Goal: Use online tool/utility: Utilize a website feature to perform a specific function

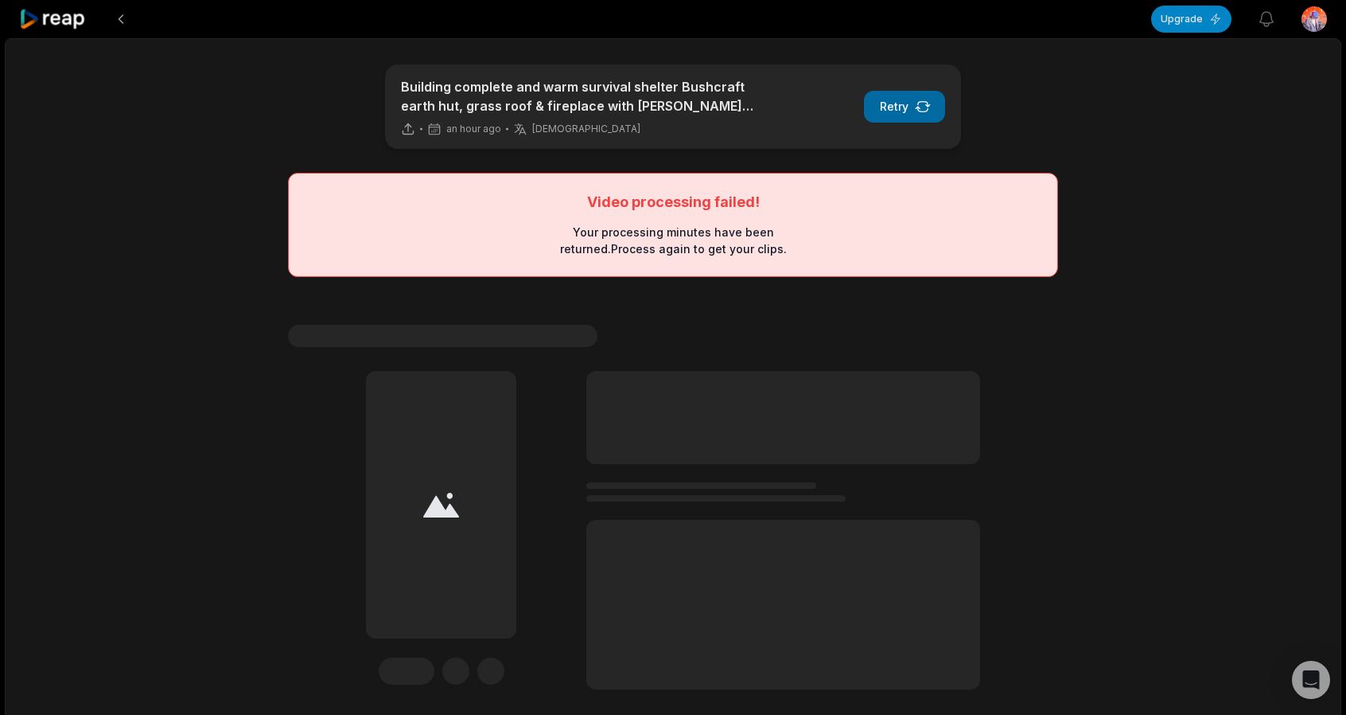
click at [926, 111] on icon "button" at bounding box center [923, 107] width 14 height 10
click at [939, 112] on button "Retry" at bounding box center [904, 107] width 81 height 32
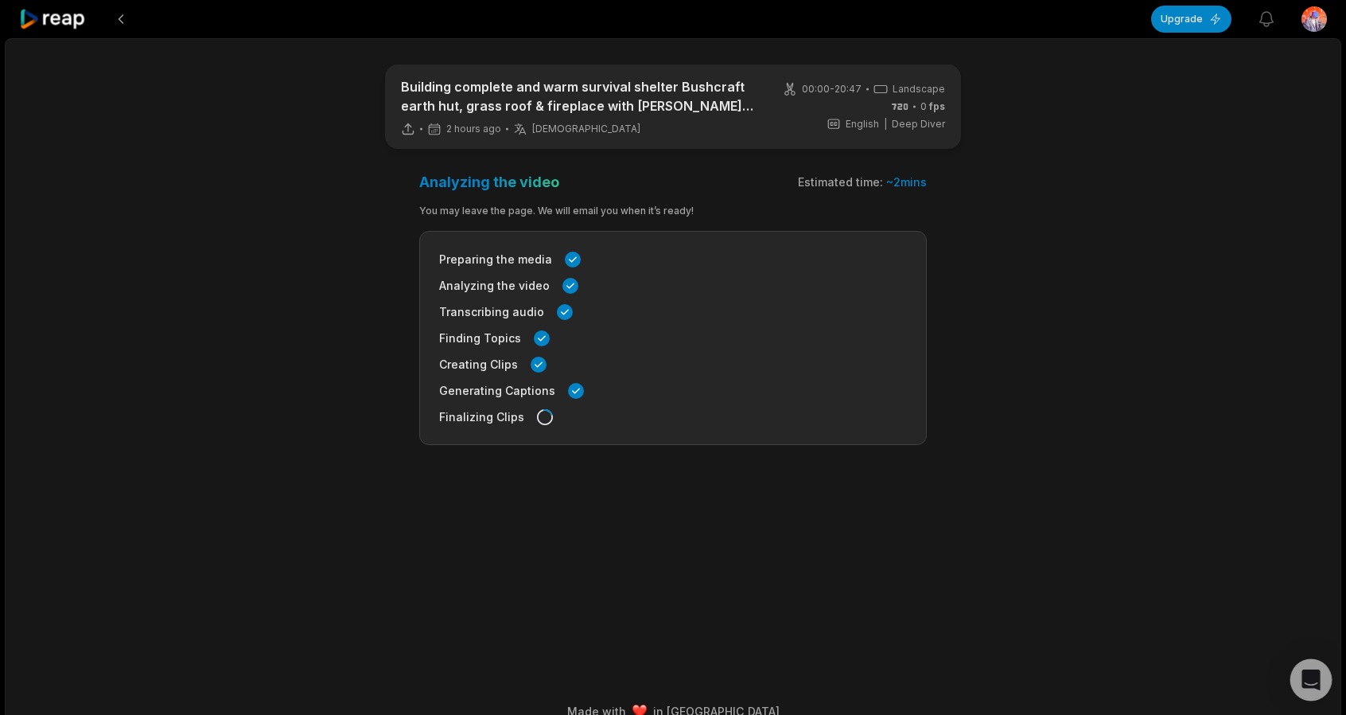
click at [1322, 676] on div "Open Intercom Messenger" at bounding box center [1312, 680] width 42 height 42
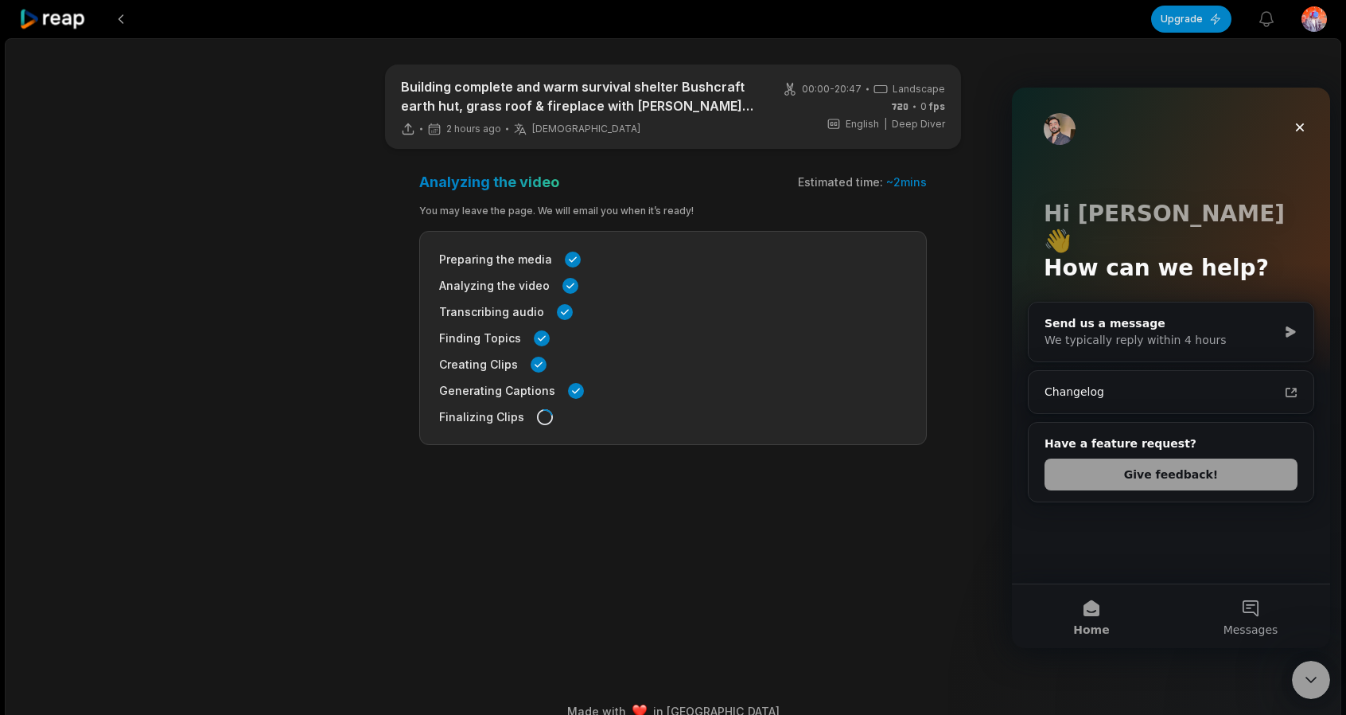
click at [848, 477] on main "Building complete and warm survival shelter Bushcraft earth hut, grass roof & f…" at bounding box center [673, 341] width 770 height 555
click at [1294, 130] on icon "Close" at bounding box center [1300, 127] width 13 height 13
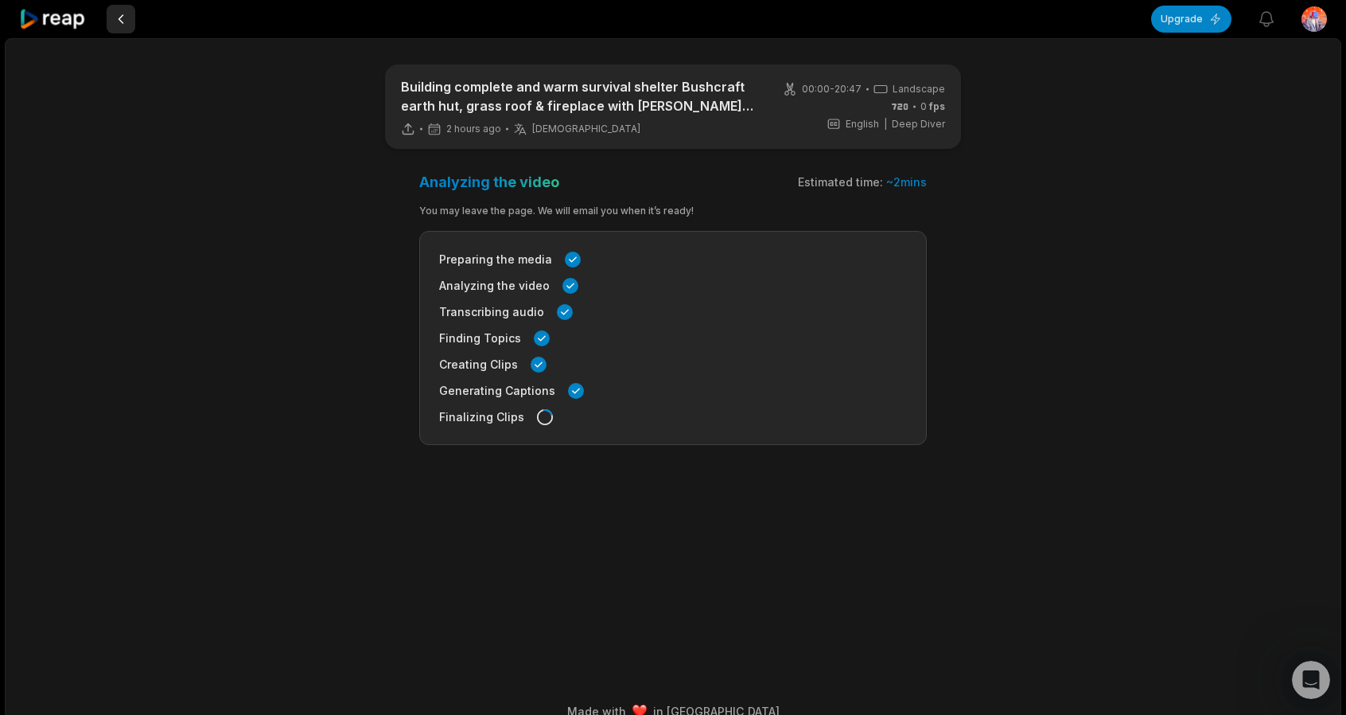
click at [124, 16] on button at bounding box center [121, 19] width 29 height 29
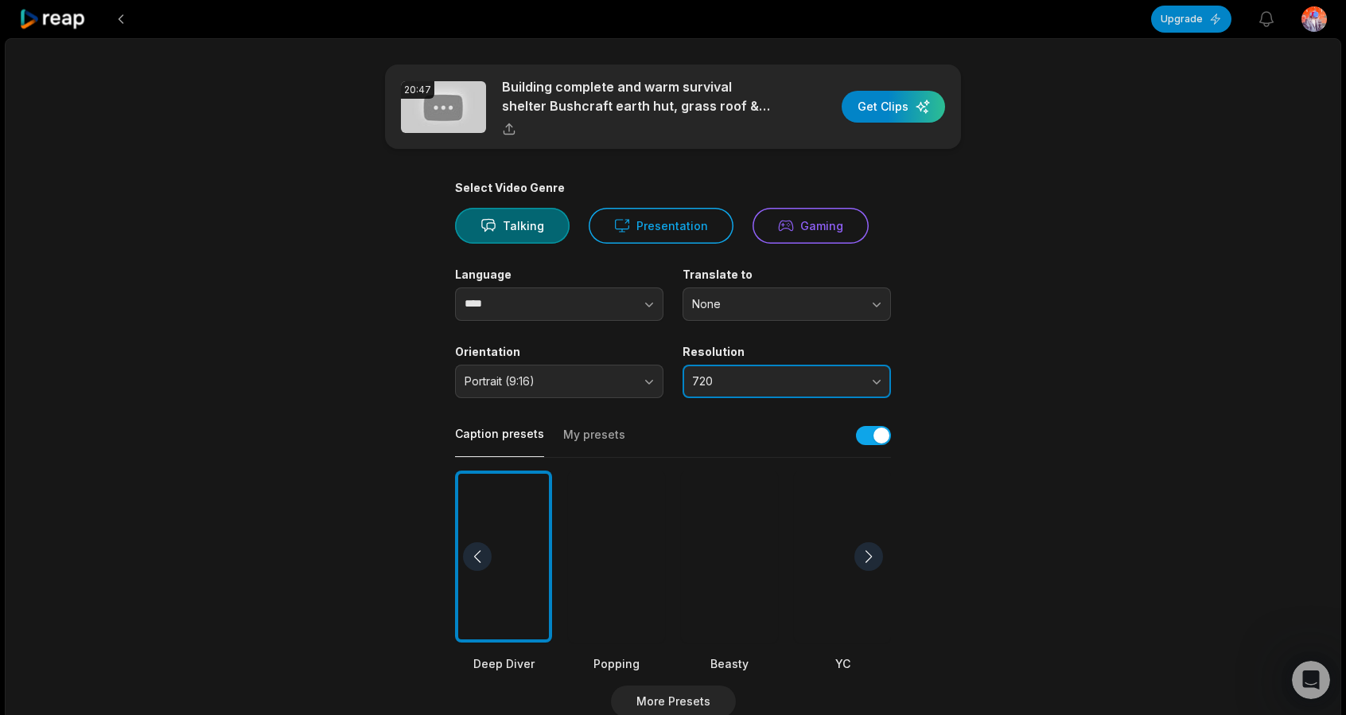
click at [775, 391] on button "720" at bounding box center [787, 380] width 208 height 33
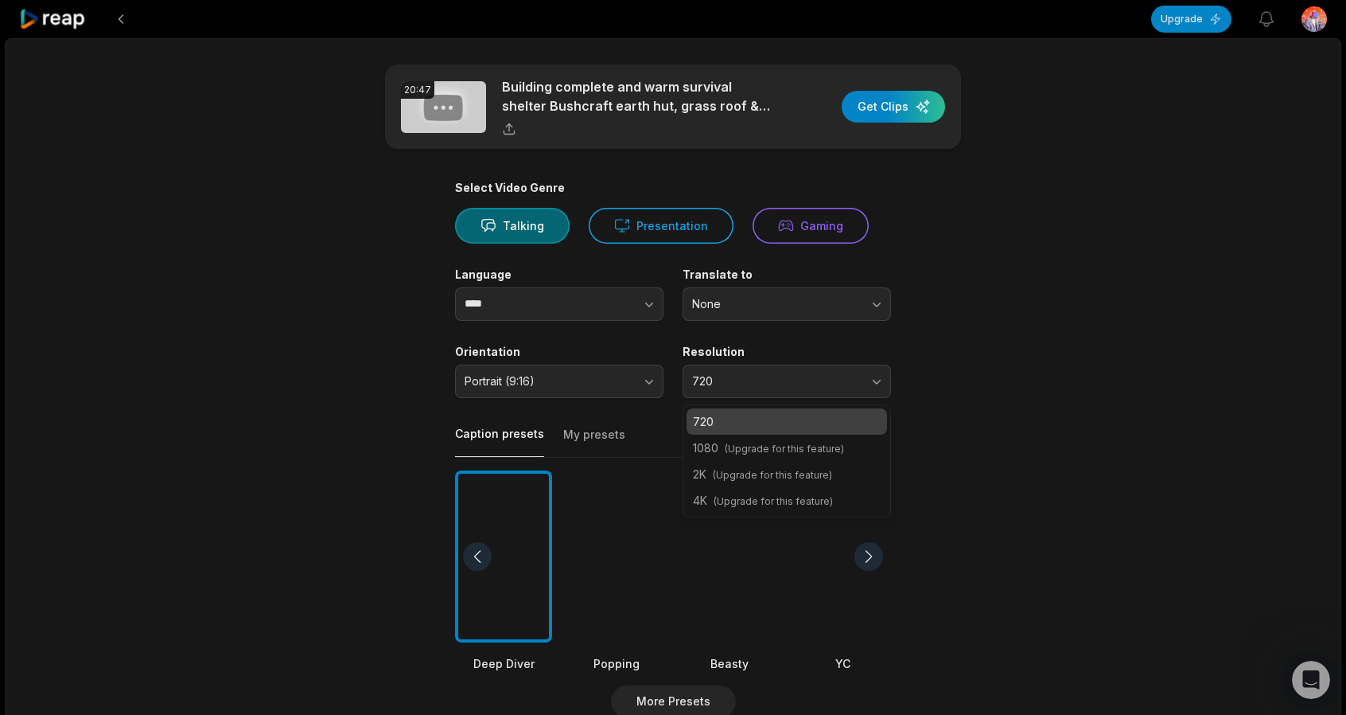
click at [775, 443] on span "(Upgrade for this feature)" at bounding box center [784, 448] width 119 height 12
click at [773, 446] on span "(Upgrade for this feature)" at bounding box center [784, 448] width 119 height 12
click at [794, 400] on div "Select Video Genre Talking Presentation Gaming Language **** Translate to None …" at bounding box center [673, 610] width 436 height 859
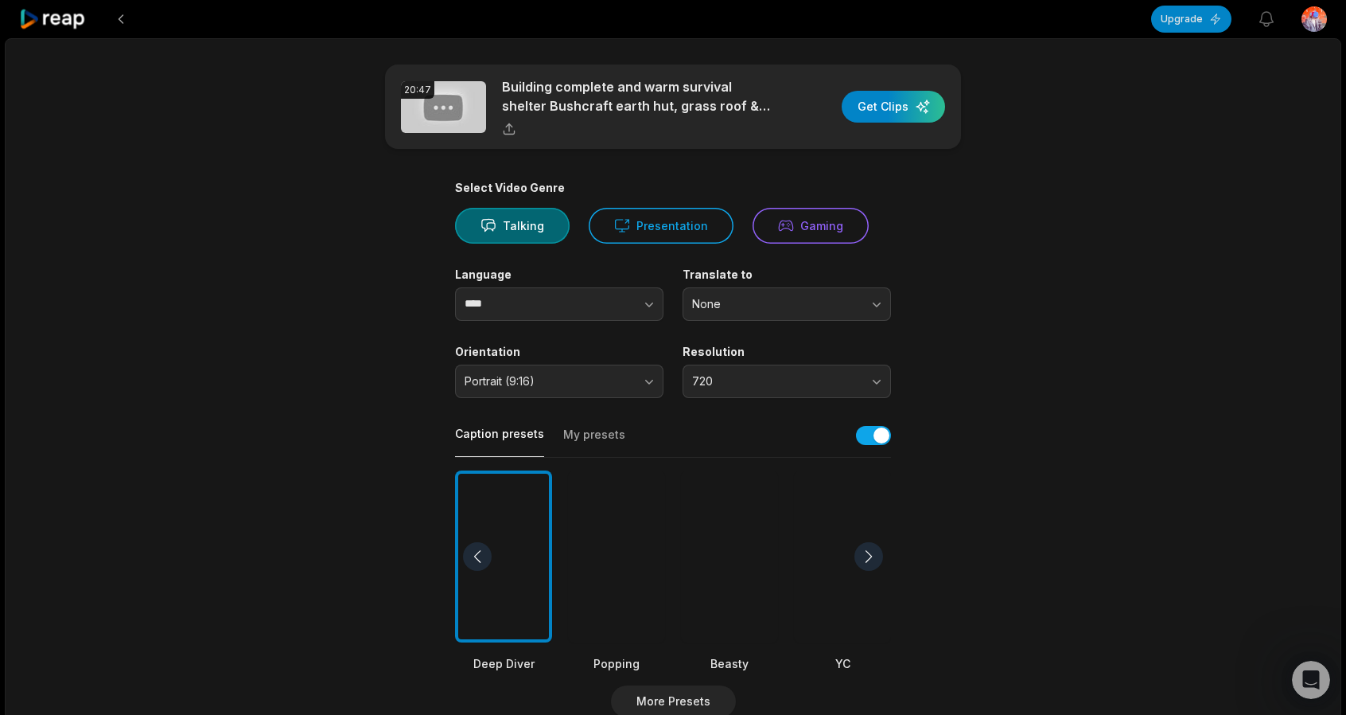
click at [795, 357] on label "Resolution" at bounding box center [787, 352] width 208 height 14
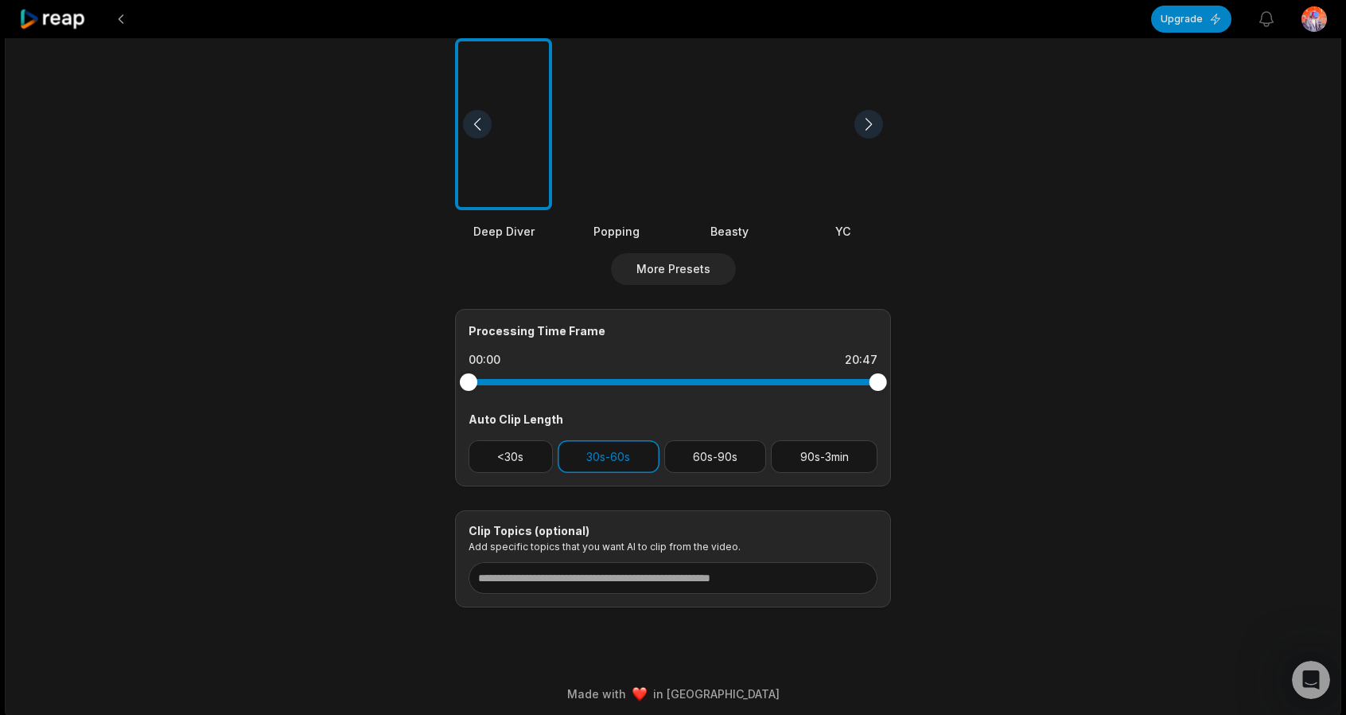
scroll to position [437, 0]
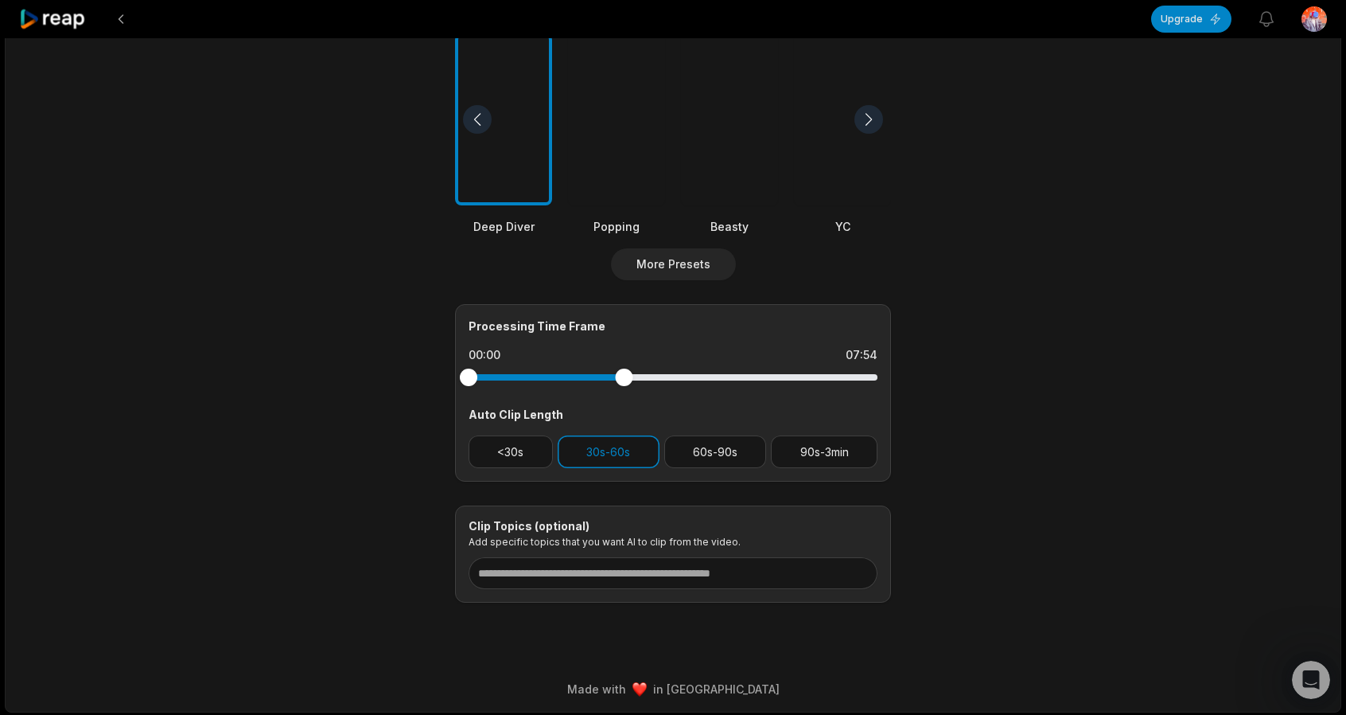
drag, startPoint x: 853, startPoint y: 388, endPoint x: 624, endPoint y: 402, distance: 229.6
click at [624, 402] on div "Processing Time Frame 00:00 07:54 Auto Clip Length <30s 30s-60s 60s-90s 90s-3min" at bounding box center [673, 392] width 436 height 177
drag, startPoint x: 564, startPoint y: 411, endPoint x: 460, endPoint y: 417, distance: 104.4
click at [460, 417] on div "Processing Time Frame 00:00 07:54 Auto Clip Length <30s 30s-60s 60s-90s 90s-3min" at bounding box center [673, 392] width 436 height 177
drag, startPoint x: 619, startPoint y: 373, endPoint x: 646, endPoint y: 384, distance: 29.3
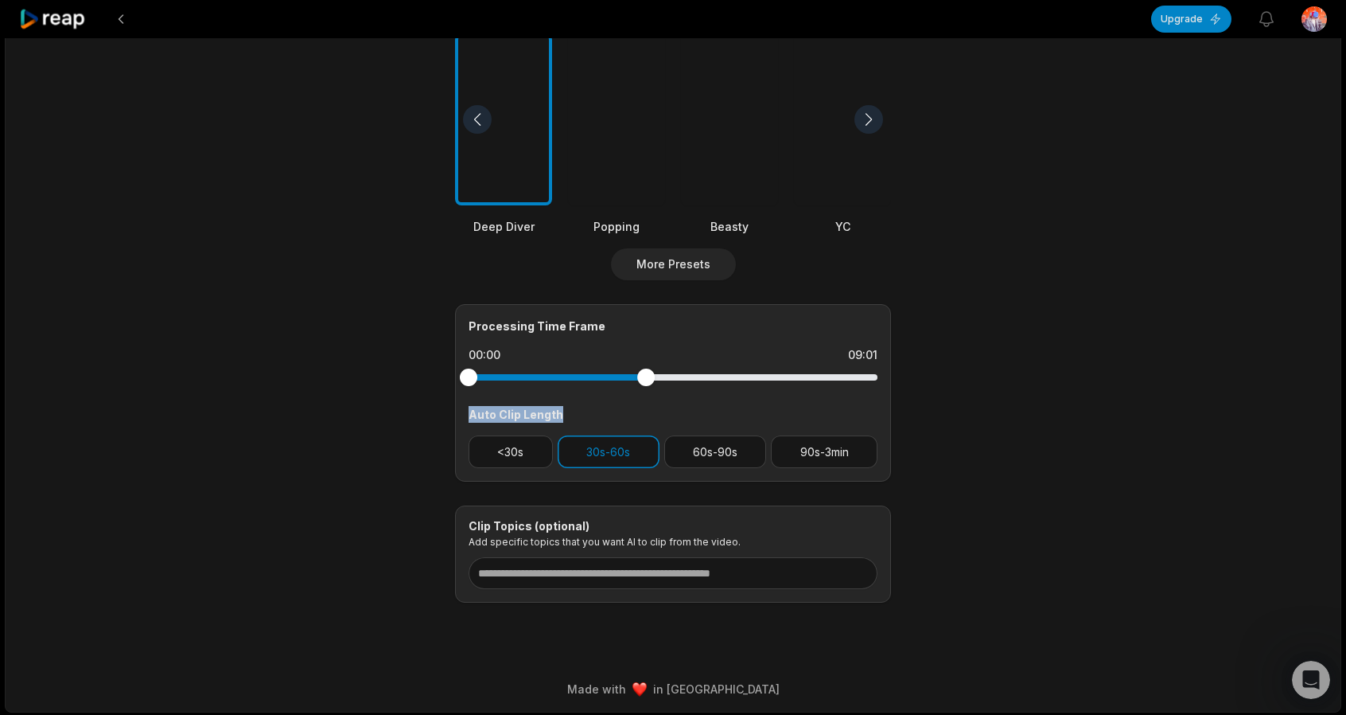
click at [646, 384] on div at bounding box center [673, 377] width 409 height 29
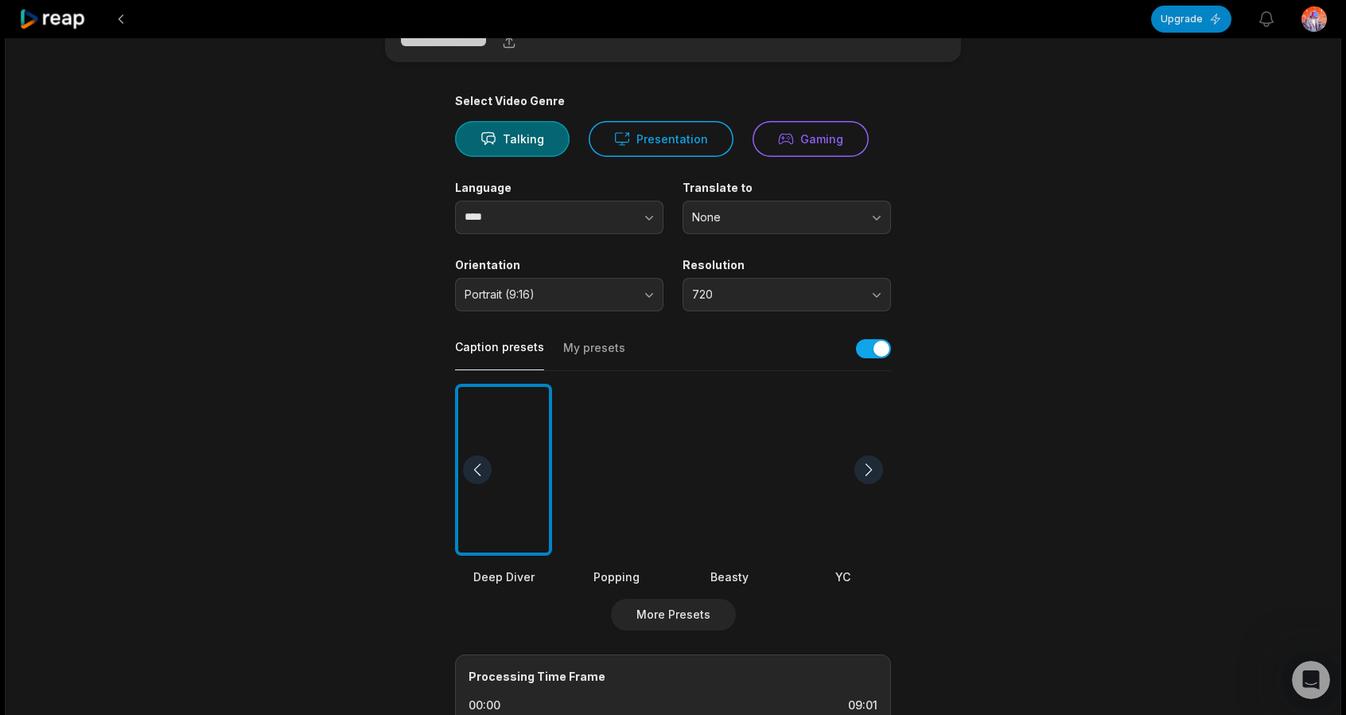
scroll to position [0, 0]
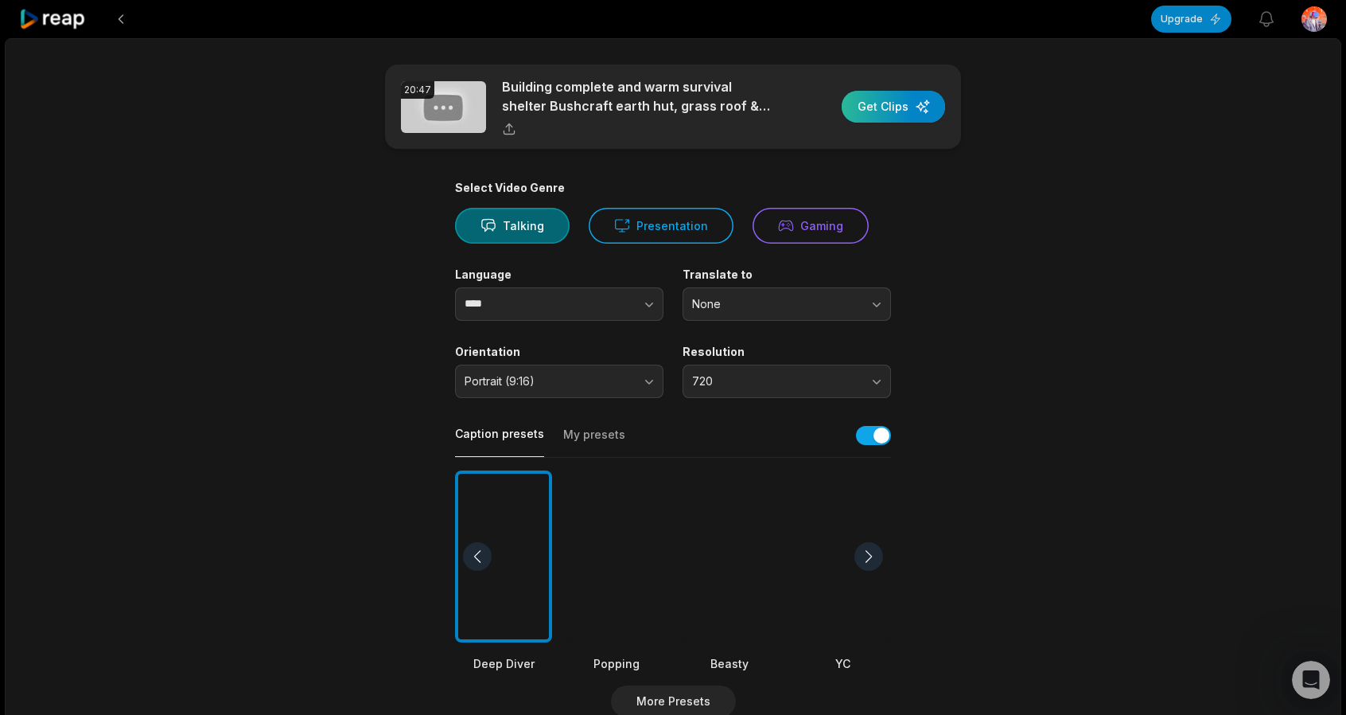
click at [899, 102] on div "button" at bounding box center [893, 107] width 103 height 32
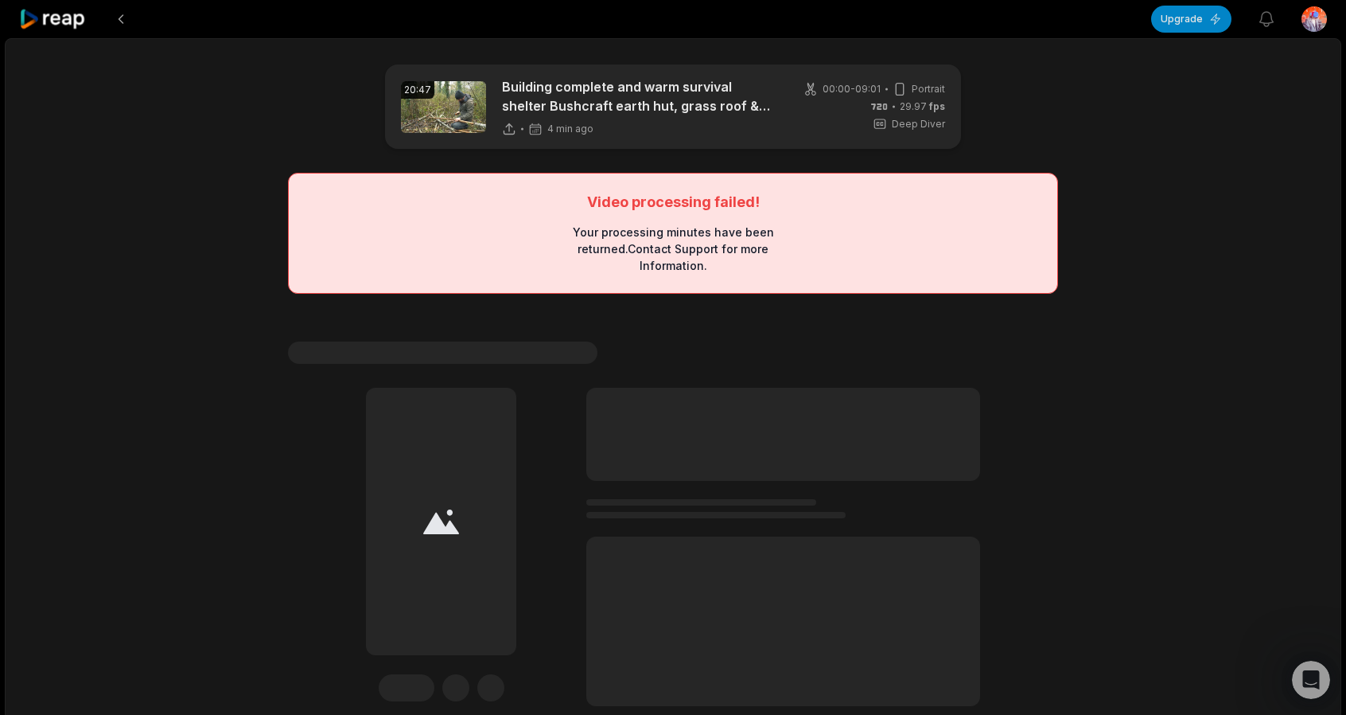
click at [978, 97] on main "20:47 Building complete and warm survival shelter Bushcraft earth hut, grass ro…" at bounding box center [673, 384] width 770 height 641
click at [448, 106] on img at bounding box center [443, 107] width 85 height 52
click at [133, 23] on button at bounding box center [121, 19] width 29 height 29
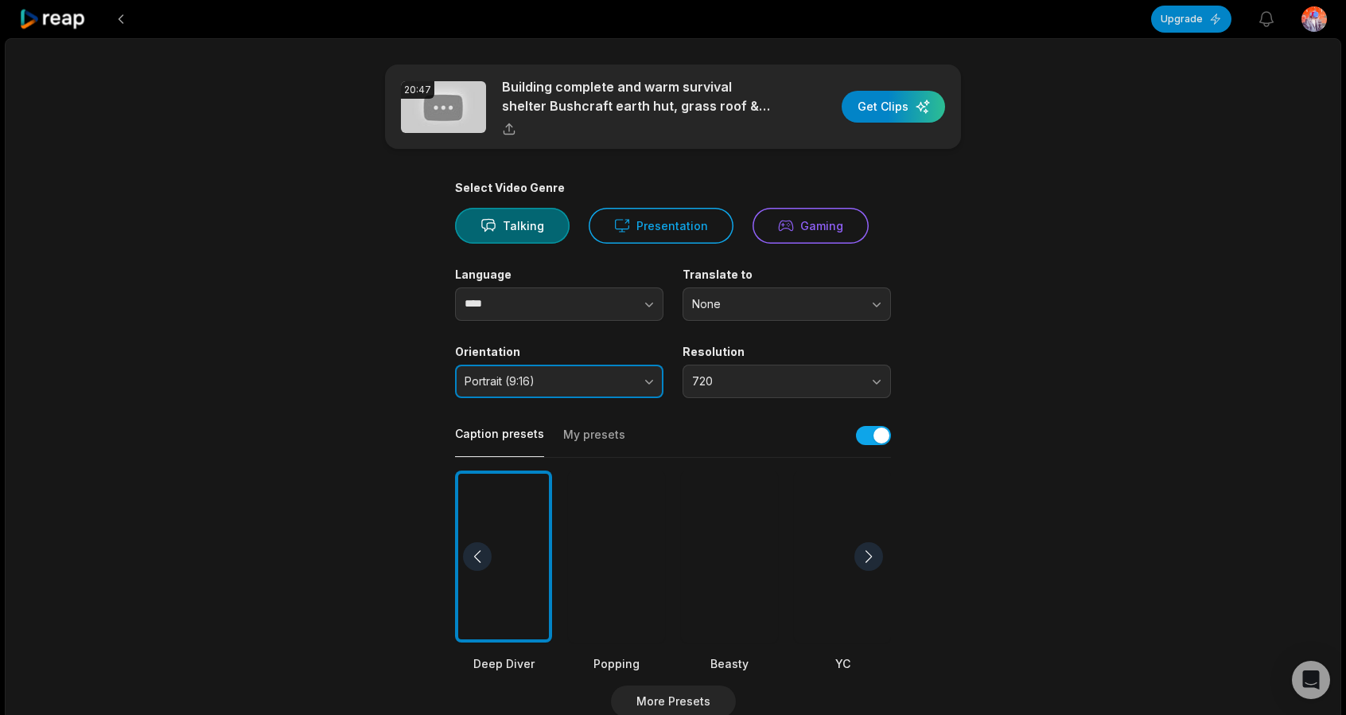
click at [659, 377] on button "Portrait (9:16)" at bounding box center [559, 380] width 208 height 33
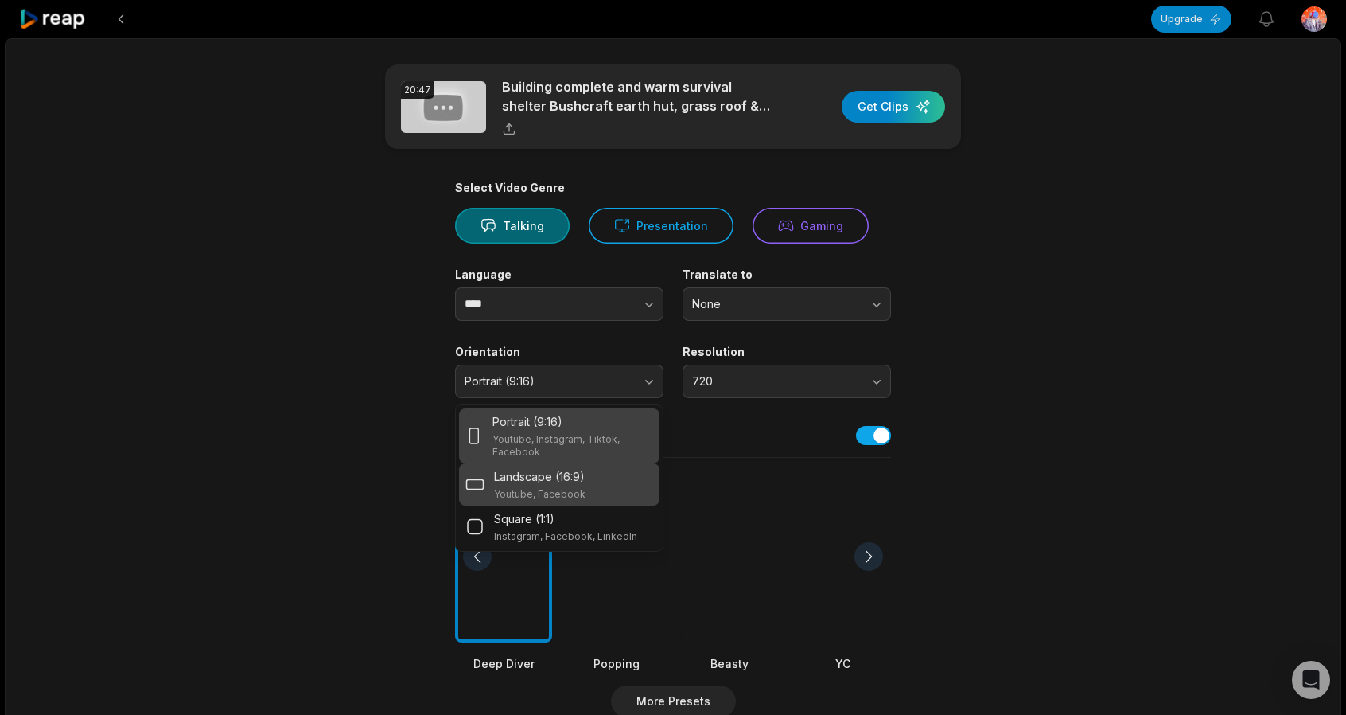
click at [601, 475] on div "Landscape (16:9) Youtube, Facebook" at bounding box center [559, 484] width 188 height 33
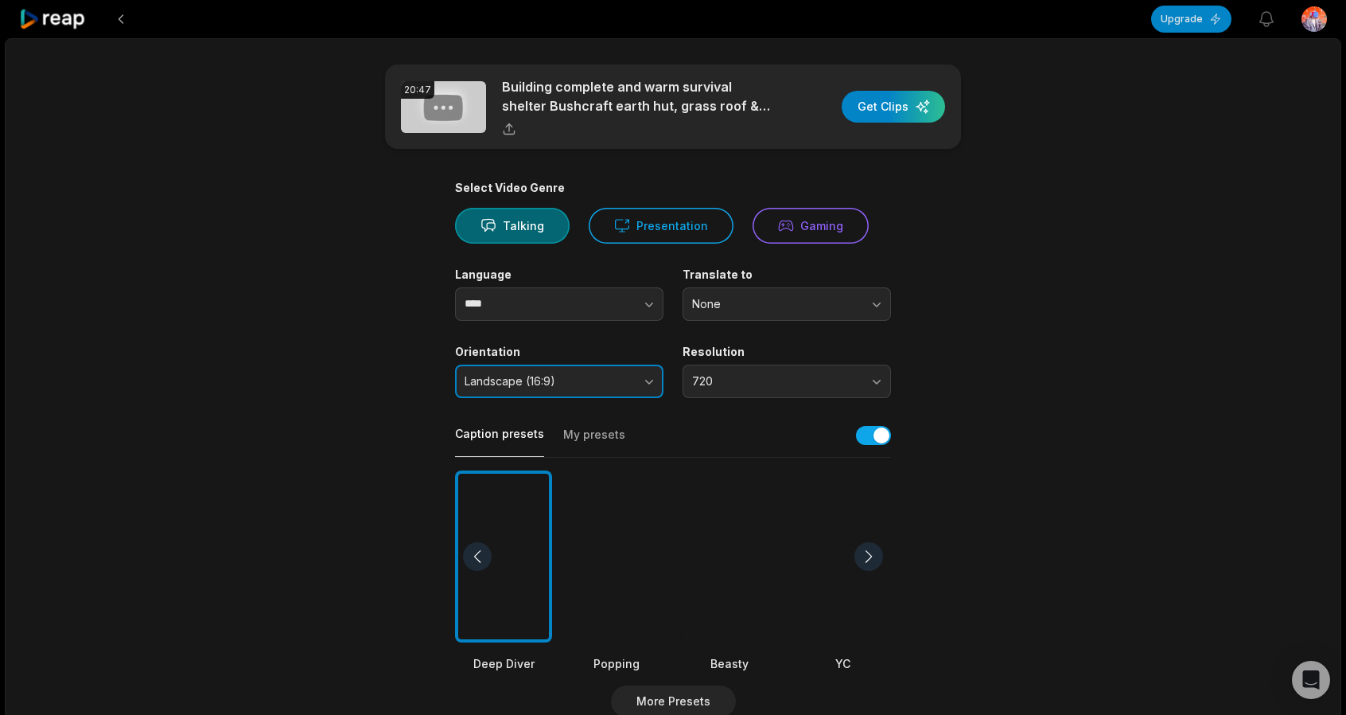
scroll to position [437, 0]
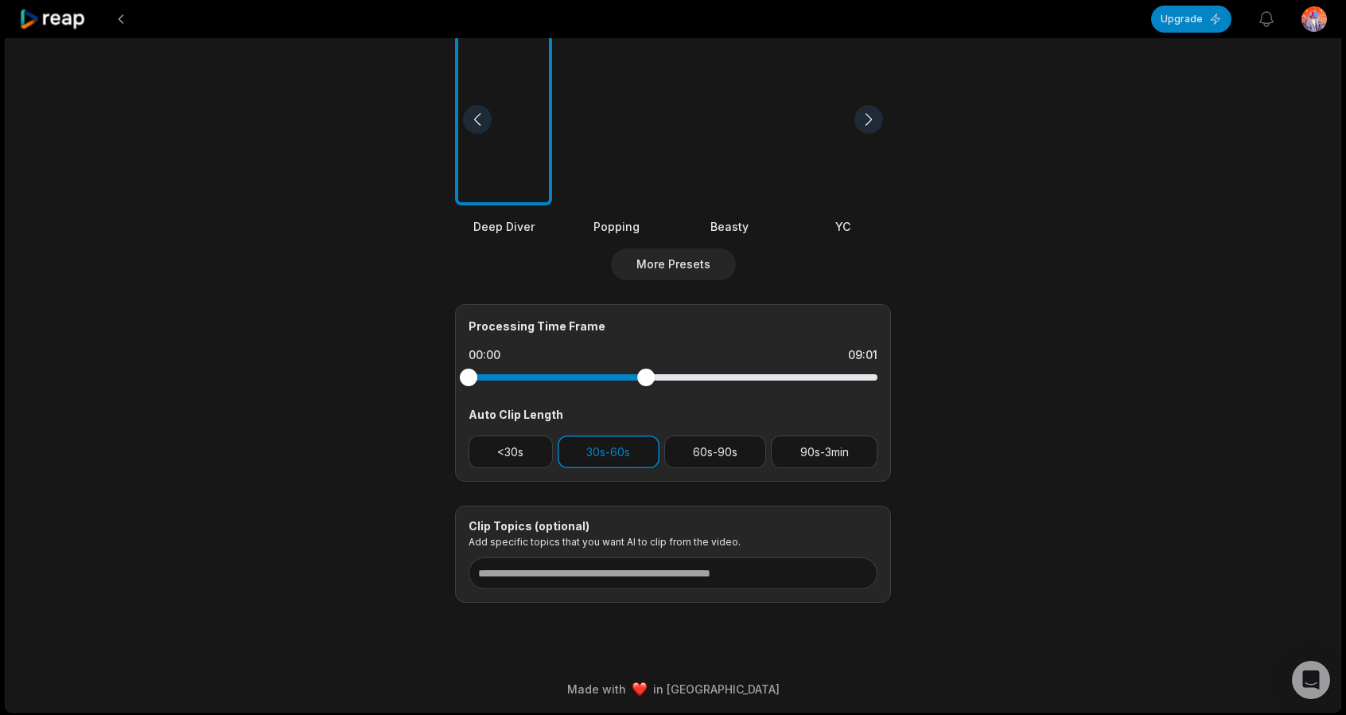
drag, startPoint x: 877, startPoint y: 375, endPoint x: 646, endPoint y: 387, distance: 231.1
click at [646, 387] on div at bounding box center [673, 377] width 409 height 29
click at [651, 578] on input at bounding box center [673, 573] width 409 height 32
drag, startPoint x: 812, startPoint y: 568, endPoint x: 547, endPoint y: 575, distance: 265.1
click at [555, 575] on input at bounding box center [673, 573] width 409 height 32
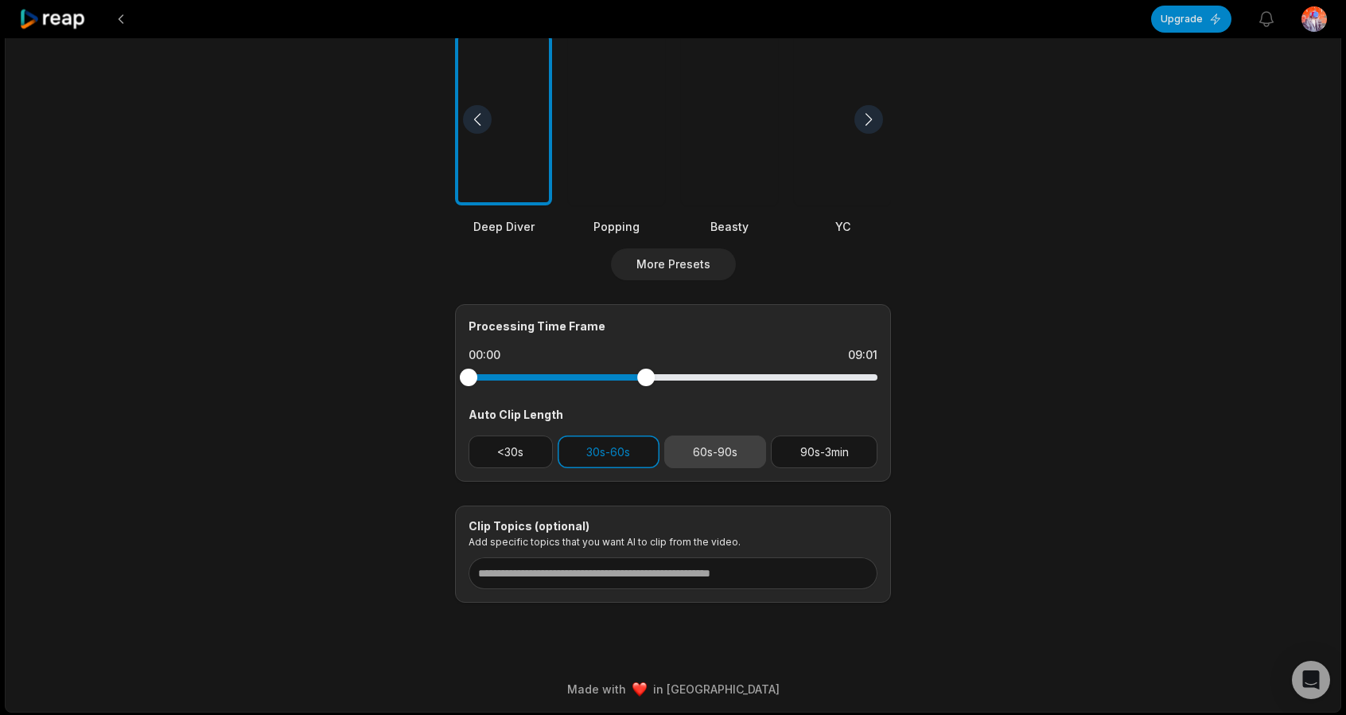
click at [721, 442] on button "60s-90s" at bounding box center [715, 451] width 103 height 33
click at [622, 451] on button "30s-60s" at bounding box center [609, 451] width 102 height 33
click at [645, 453] on button "30s-60s" at bounding box center [609, 451] width 102 height 33
drag, startPoint x: 641, startPoint y: 450, endPoint x: 684, endPoint y: 447, distance: 43.8
click at [641, 453] on button "30s-60s" at bounding box center [609, 451] width 102 height 33
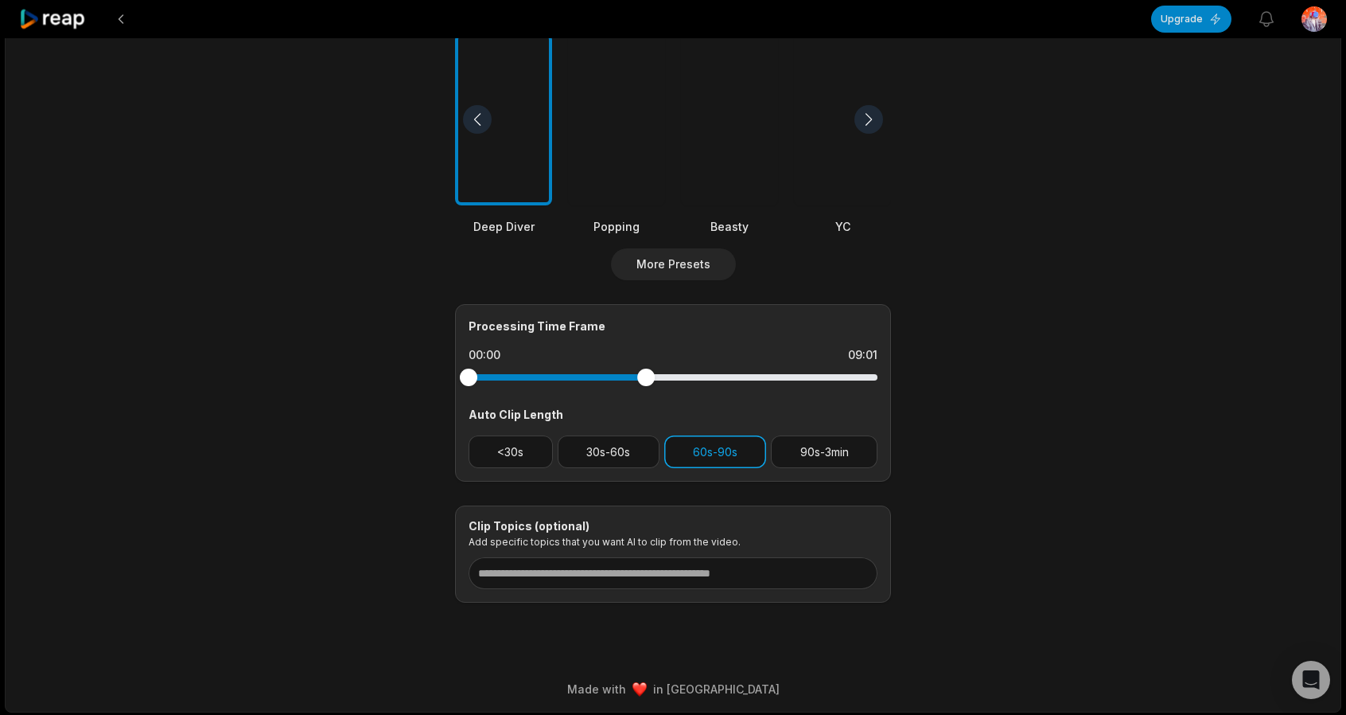
click at [716, 449] on button "60s-90s" at bounding box center [715, 451] width 103 height 33
click at [731, 450] on button "60s-90s" at bounding box center [715, 451] width 103 height 33
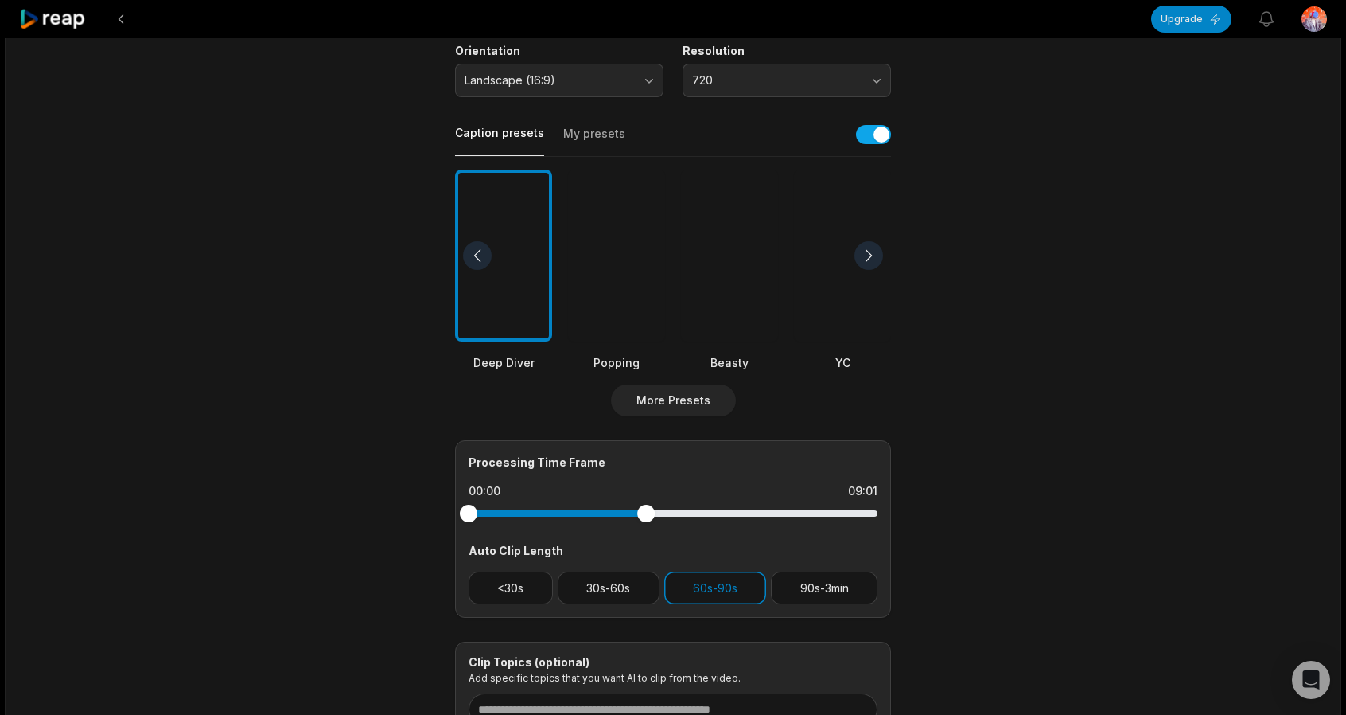
scroll to position [0, 0]
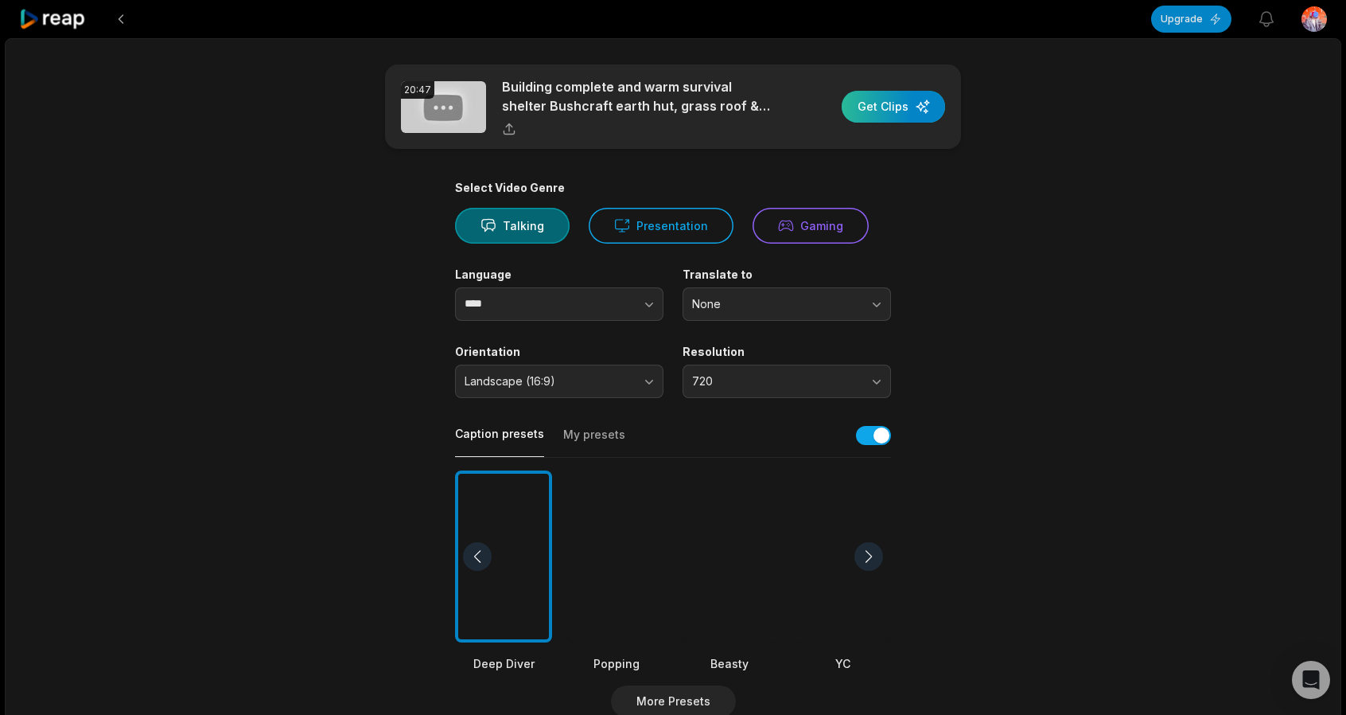
click at [910, 106] on div "button" at bounding box center [893, 107] width 103 height 32
drag, startPoint x: 606, startPoint y: 379, endPoint x: 604, endPoint y: 389, distance: 10.6
click at [606, 379] on span "Portrait (9:16)" at bounding box center [548, 381] width 167 height 14
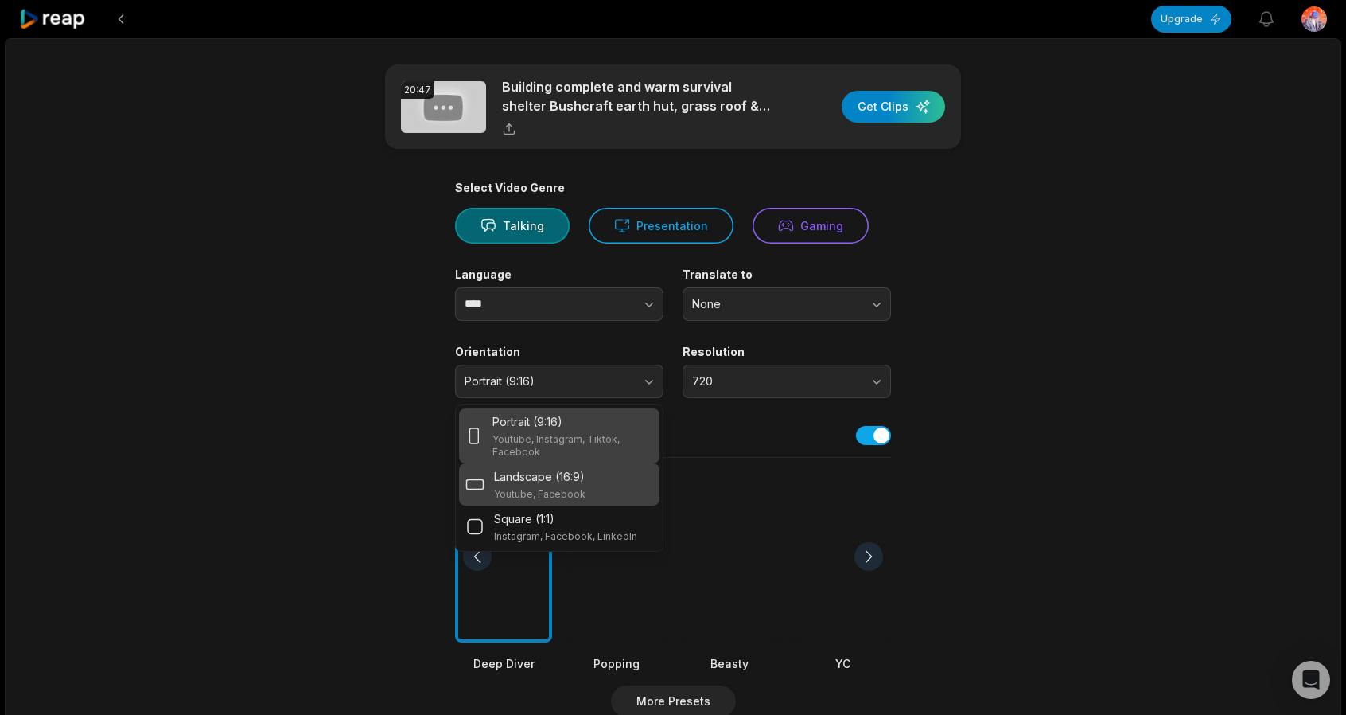
click at [572, 484] on div "Landscape (16:9) Youtube, Facebook" at bounding box center [540, 484] width 92 height 33
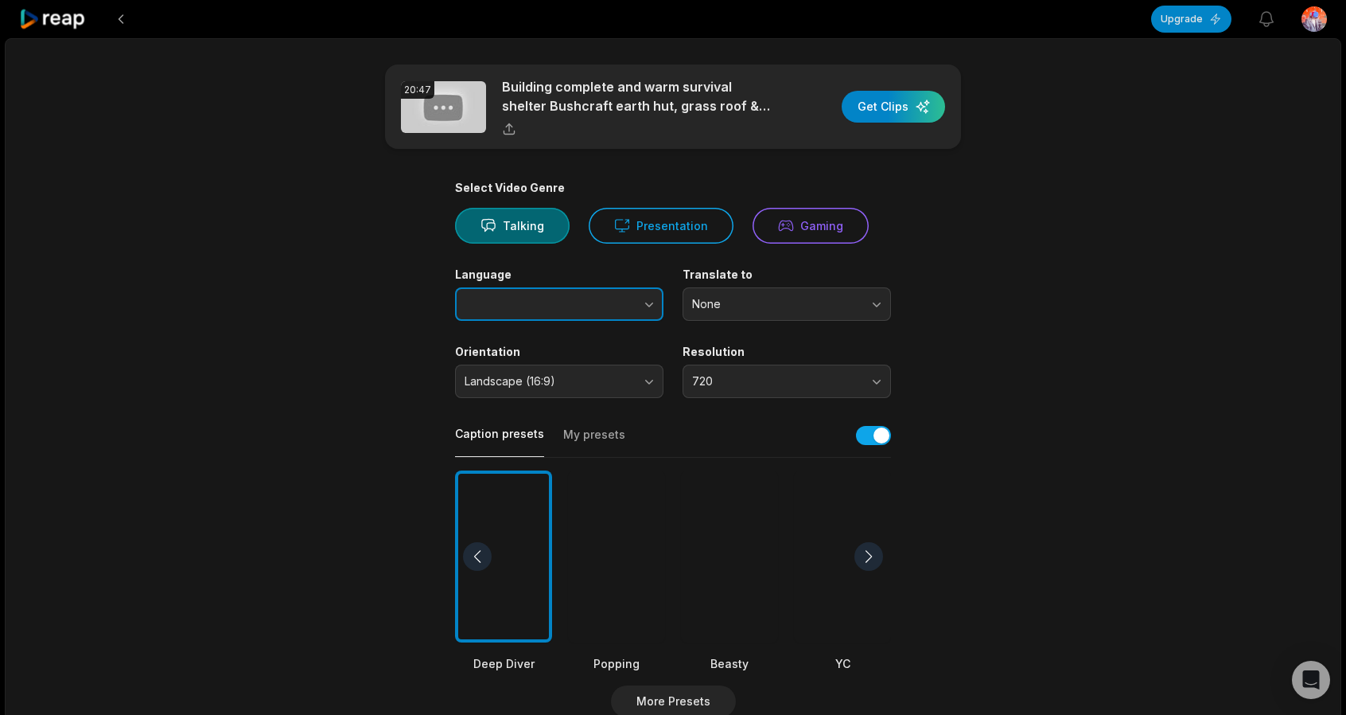
click at [638, 311] on button "button" at bounding box center [618, 303] width 91 height 33
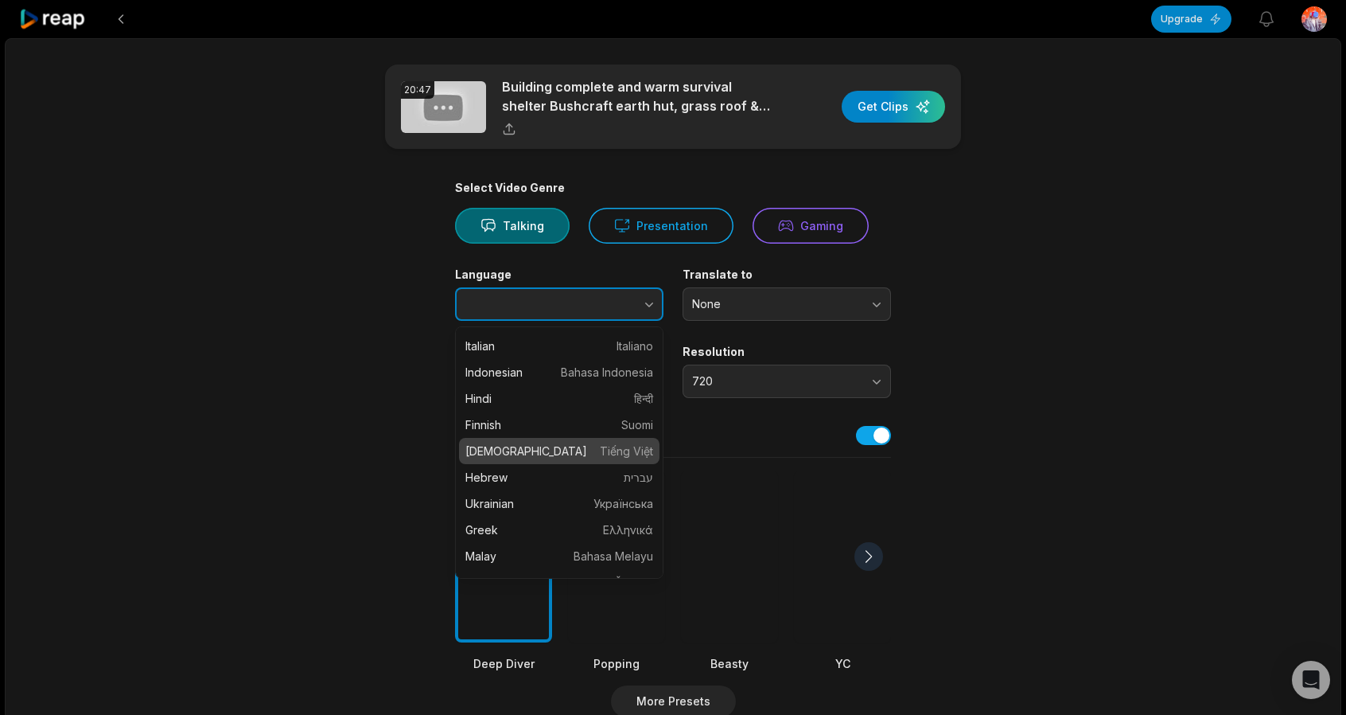
type input "**********"
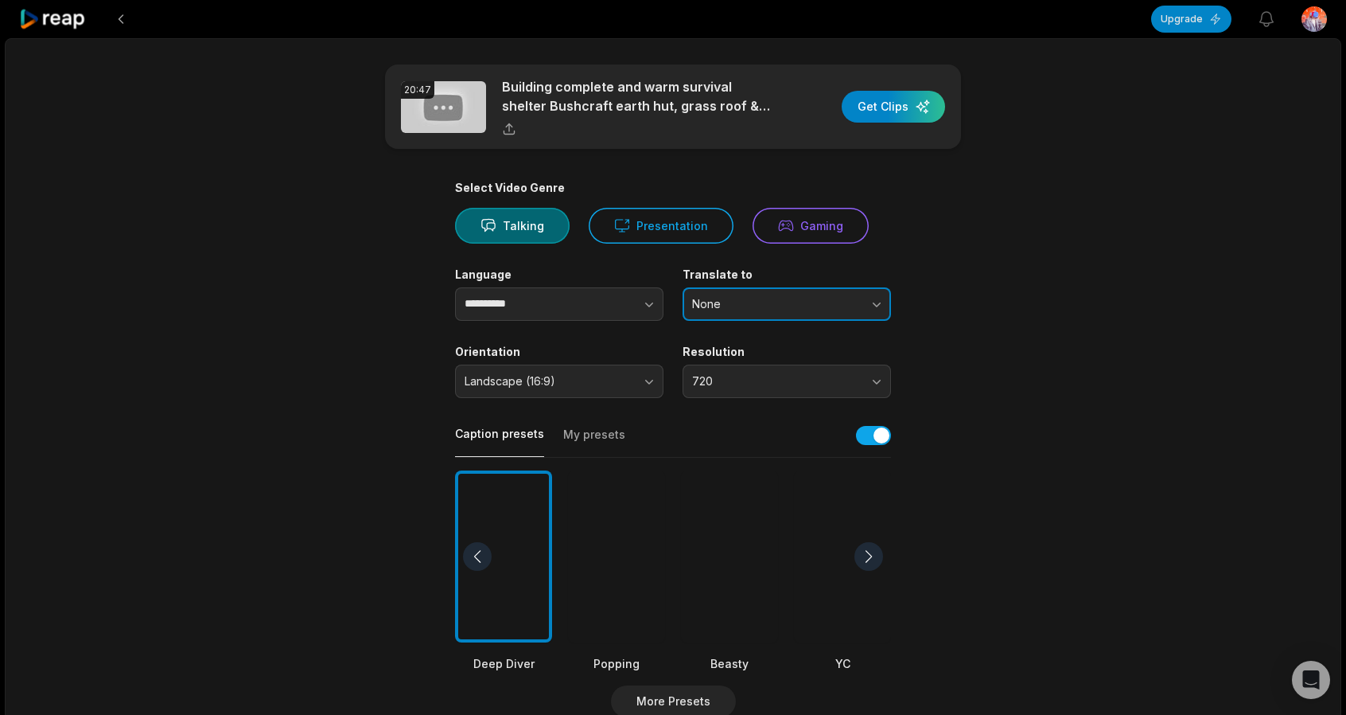
click at [793, 294] on button "None" at bounding box center [787, 303] width 208 height 33
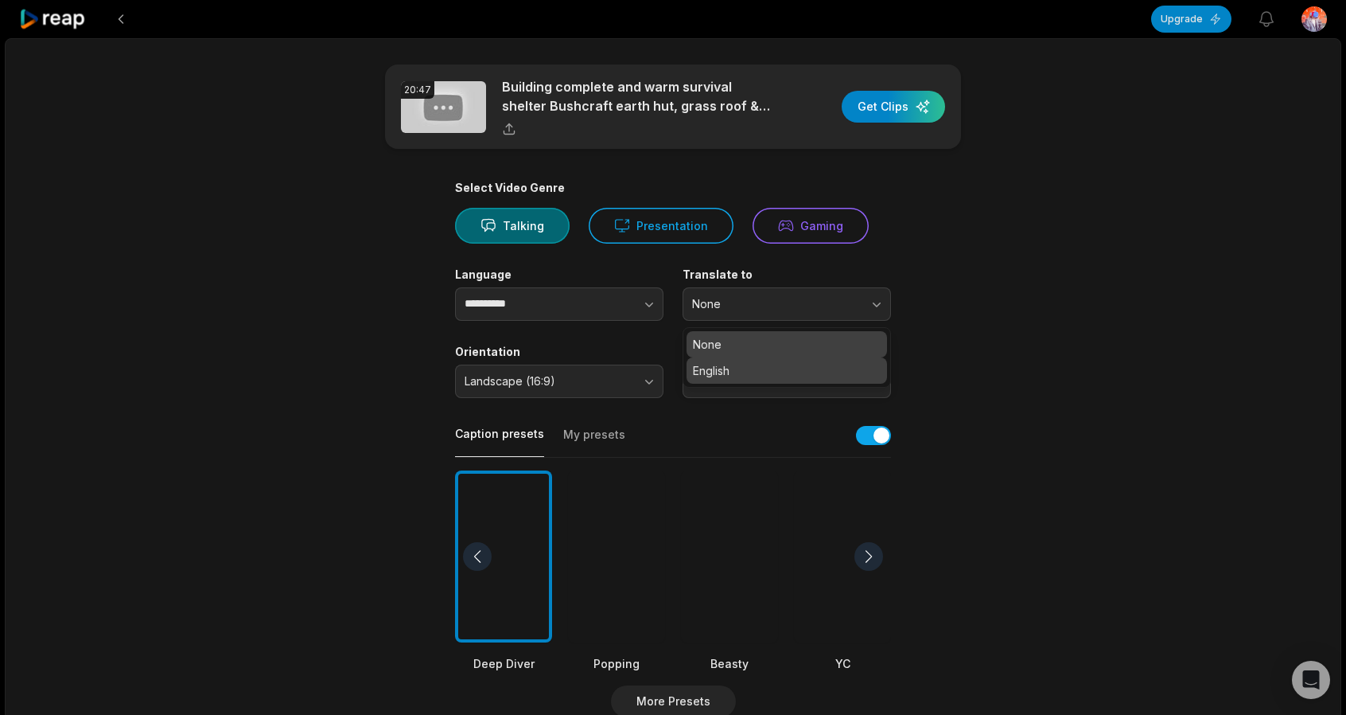
click at [757, 372] on p "English" at bounding box center [787, 370] width 188 height 17
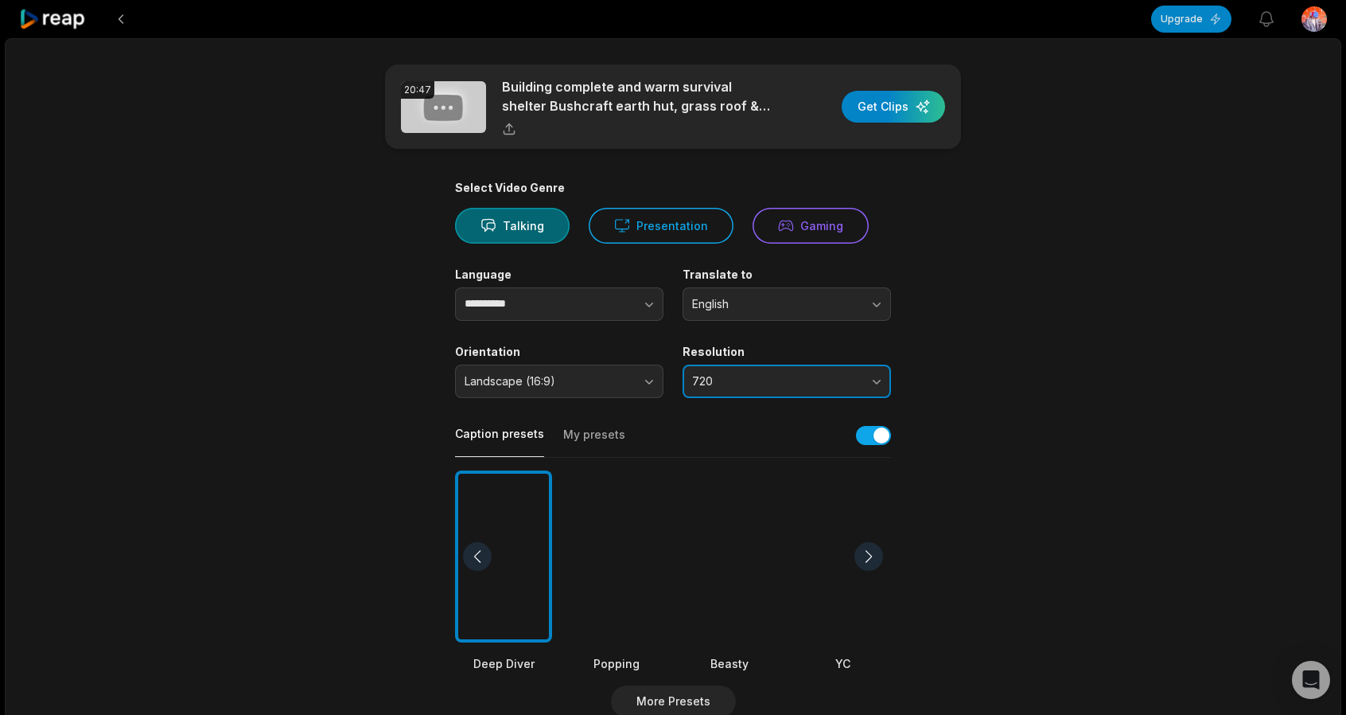
drag, startPoint x: 842, startPoint y: 376, endPoint x: 831, endPoint y: 391, distance: 18.8
click at [842, 376] on span "720" at bounding box center [775, 381] width 167 height 14
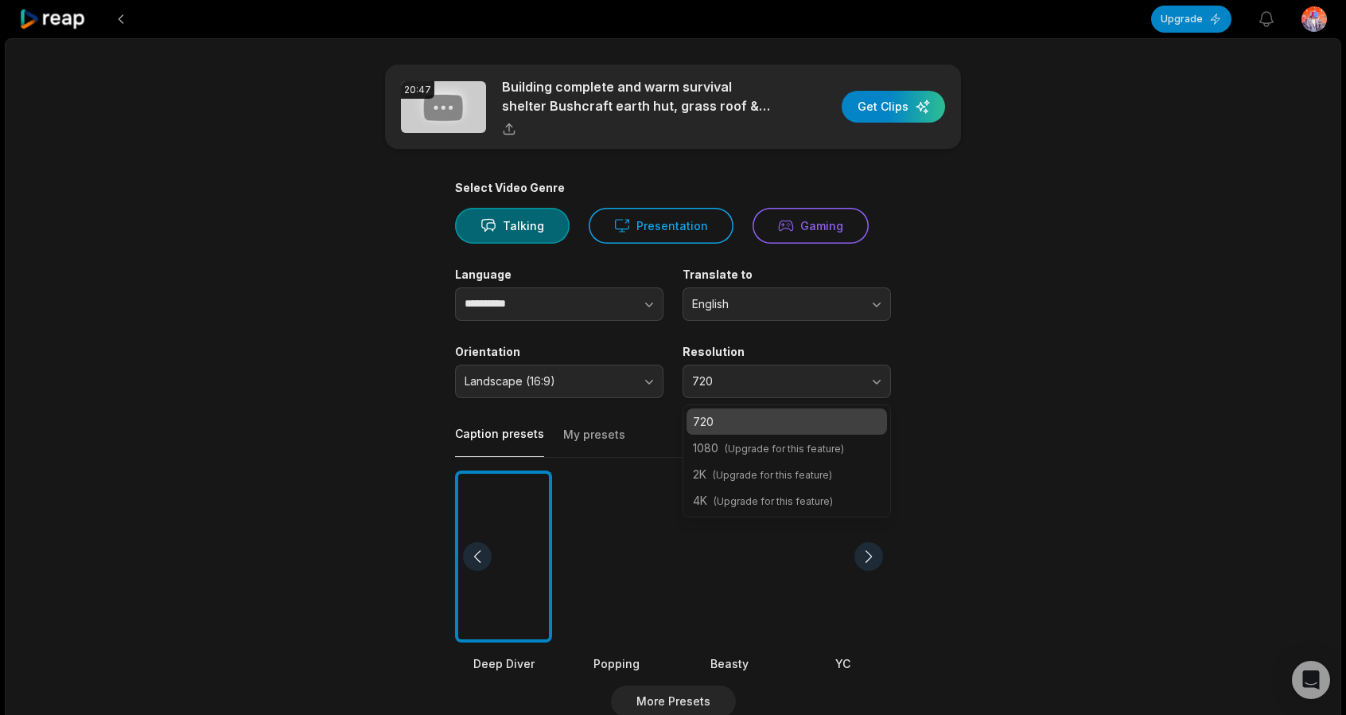
click at [785, 446] on span "(Upgrade for this feature)" at bounding box center [784, 448] width 119 height 12
click at [813, 413] on p "720" at bounding box center [787, 421] width 188 height 17
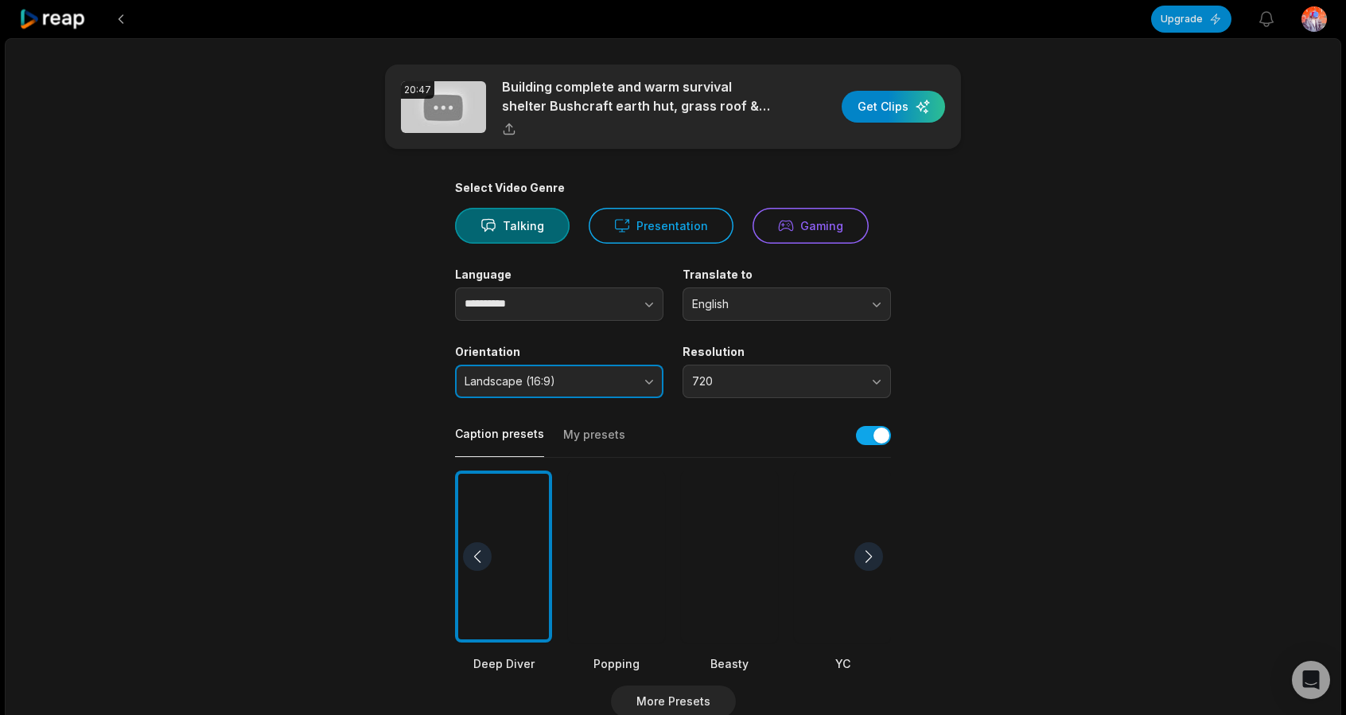
click at [551, 392] on button "Landscape (16:9)" at bounding box center [559, 380] width 208 height 33
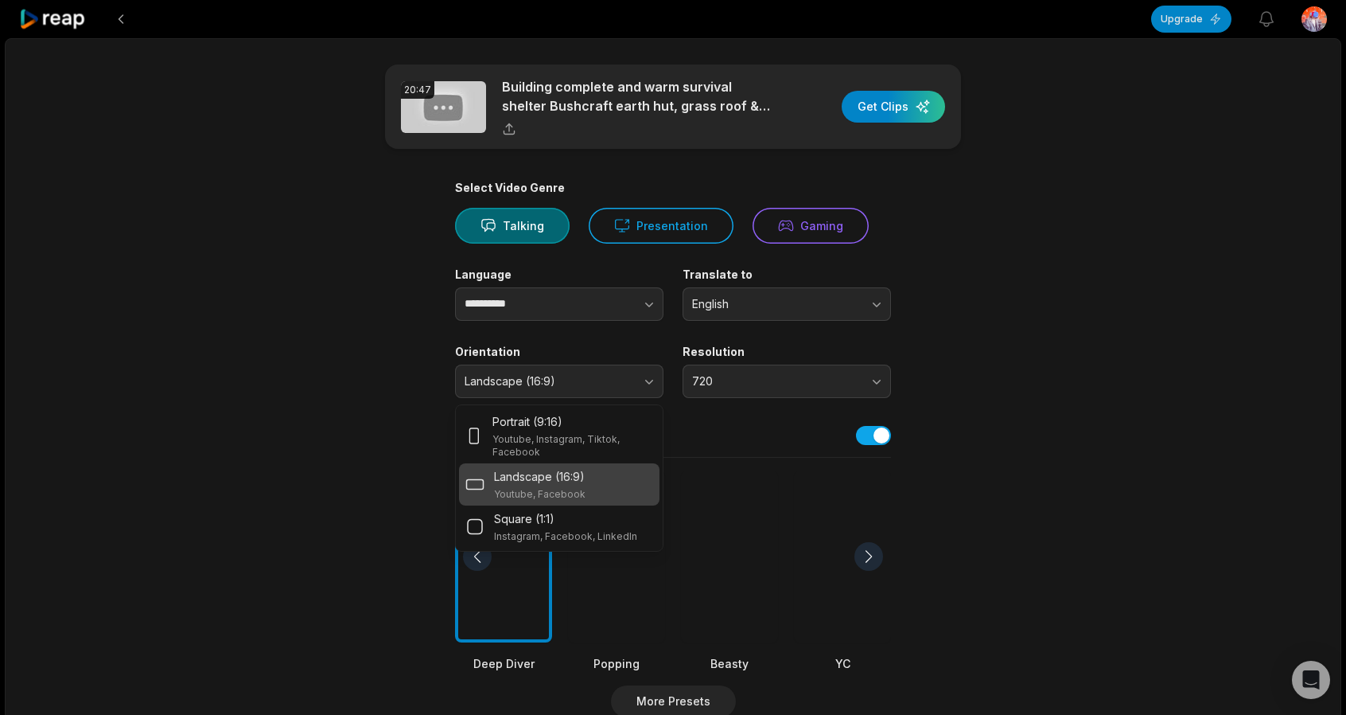
click at [539, 483] on p "Landscape (16:9)" at bounding box center [539, 476] width 91 height 17
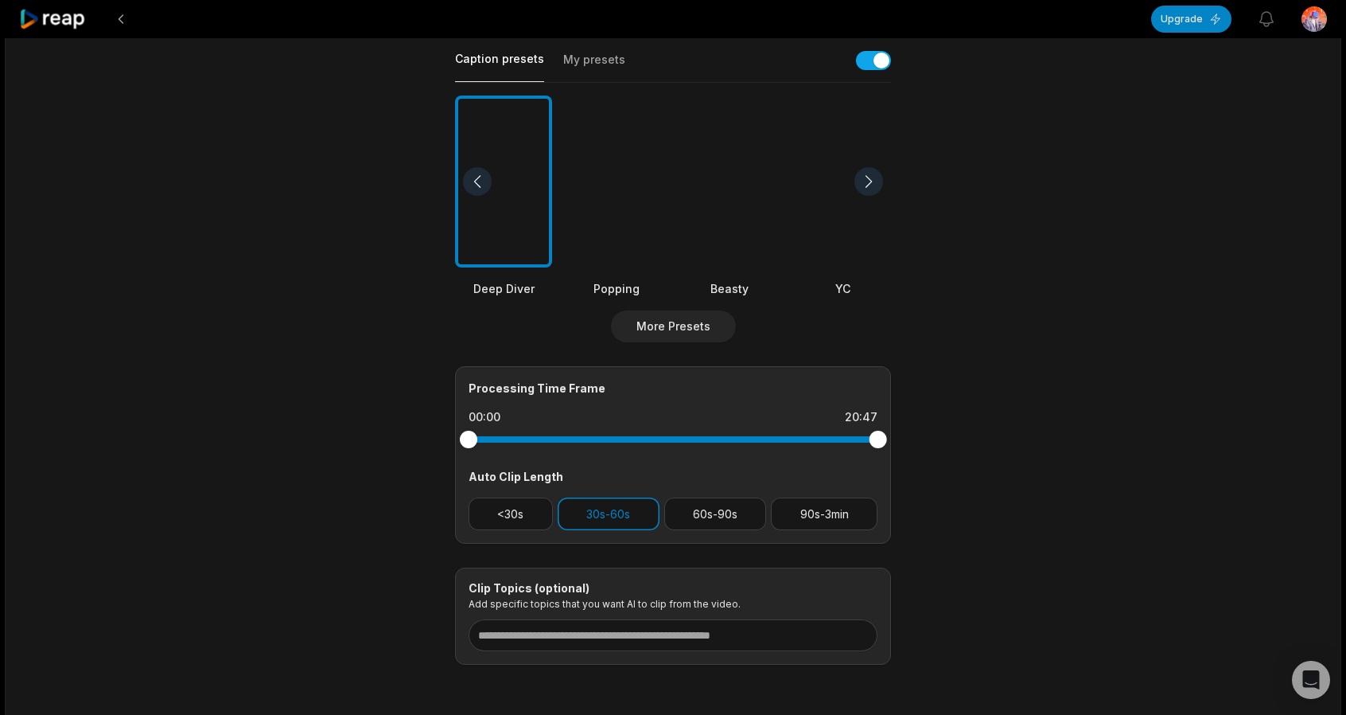
scroll to position [398, 0]
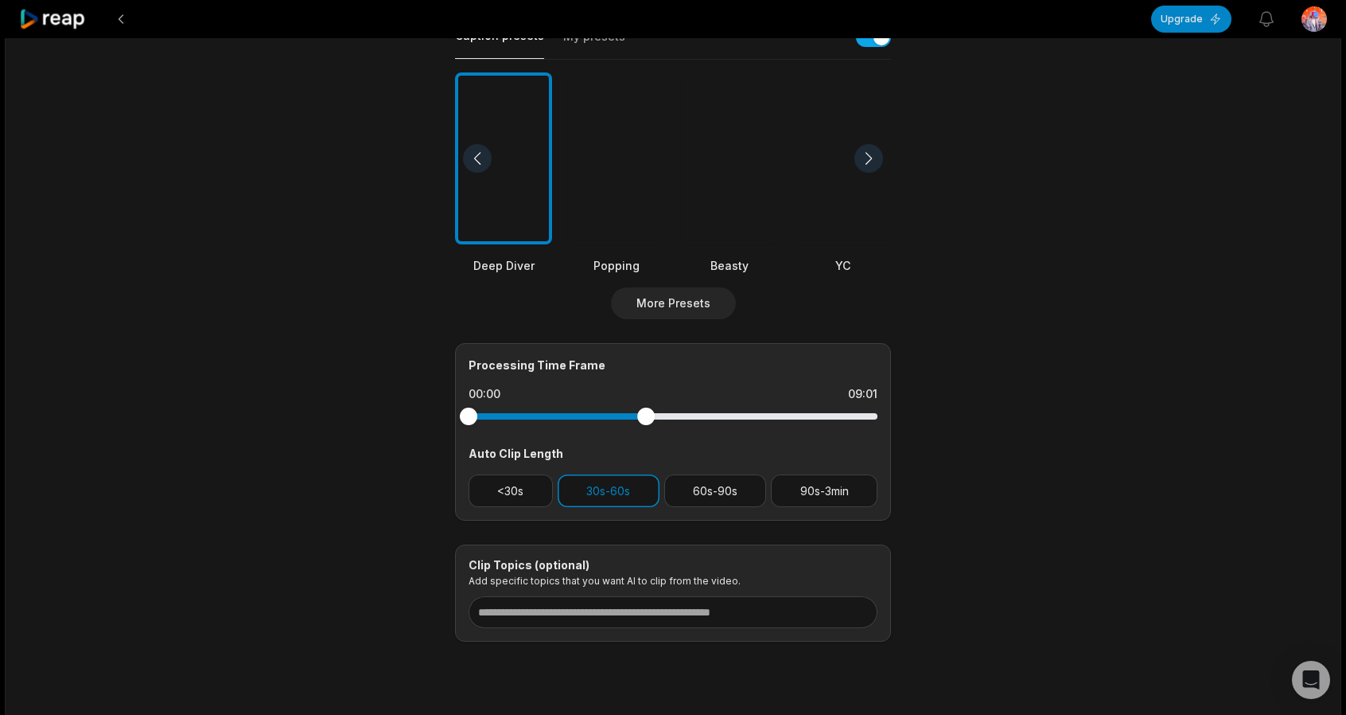
drag, startPoint x: 875, startPoint y: 423, endPoint x: 646, endPoint y: 442, distance: 230.0
click at [646, 442] on div "Processing Time Frame 00:00 09:01 Auto Clip Length <30s 30s-60s 60s-90s 90s-3min" at bounding box center [673, 431] width 436 height 177
drag, startPoint x: 703, startPoint y: 479, endPoint x: 707, endPoint y: 488, distance: 9.3
click at [706, 483] on button "60s-90s" at bounding box center [715, 490] width 103 height 33
click at [818, 493] on button "90s-3min" at bounding box center [824, 490] width 107 height 33
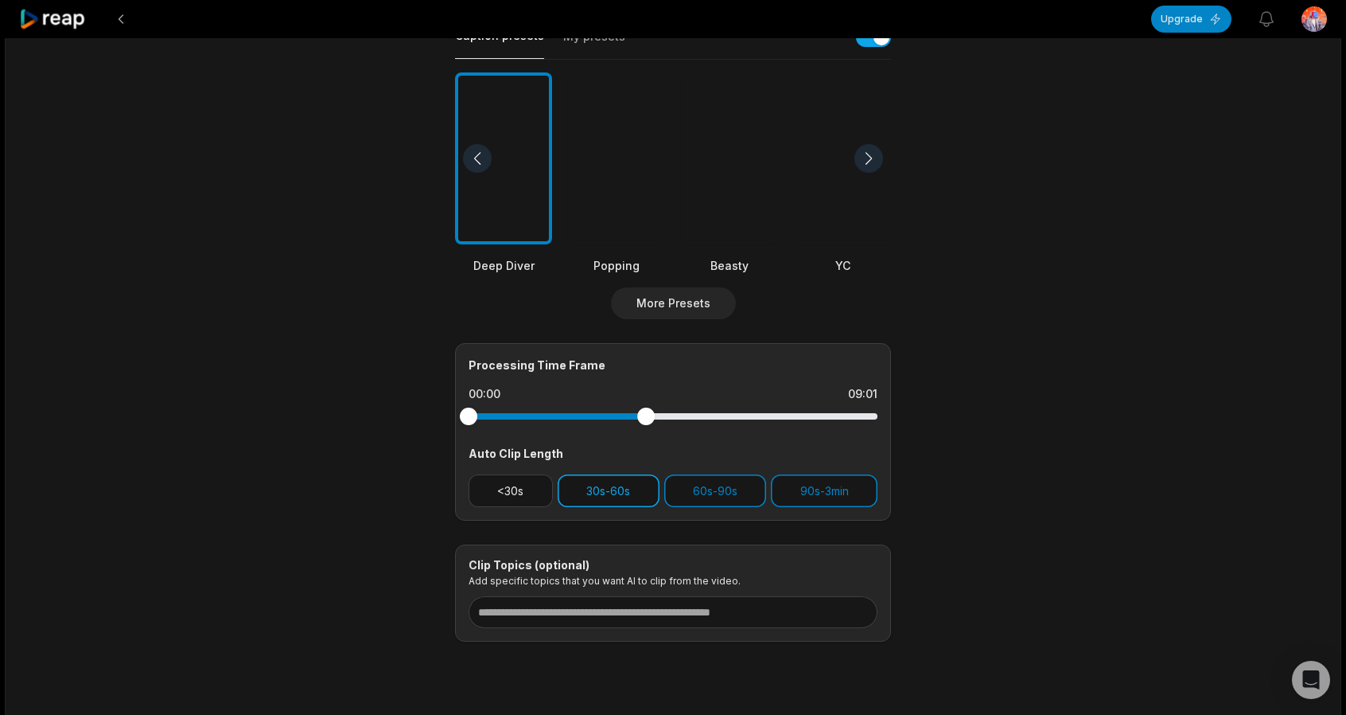
drag, startPoint x: 694, startPoint y: 488, endPoint x: 656, endPoint y: 490, distance: 37.5
click at [691, 488] on button "60s-90s" at bounding box center [715, 490] width 103 height 33
drag, startPoint x: 624, startPoint y: 489, endPoint x: 674, endPoint y: 486, distance: 50.2
click at [627, 490] on button "30s-60s" at bounding box center [609, 490] width 102 height 33
click at [729, 494] on button "60s-90s" at bounding box center [715, 490] width 103 height 33
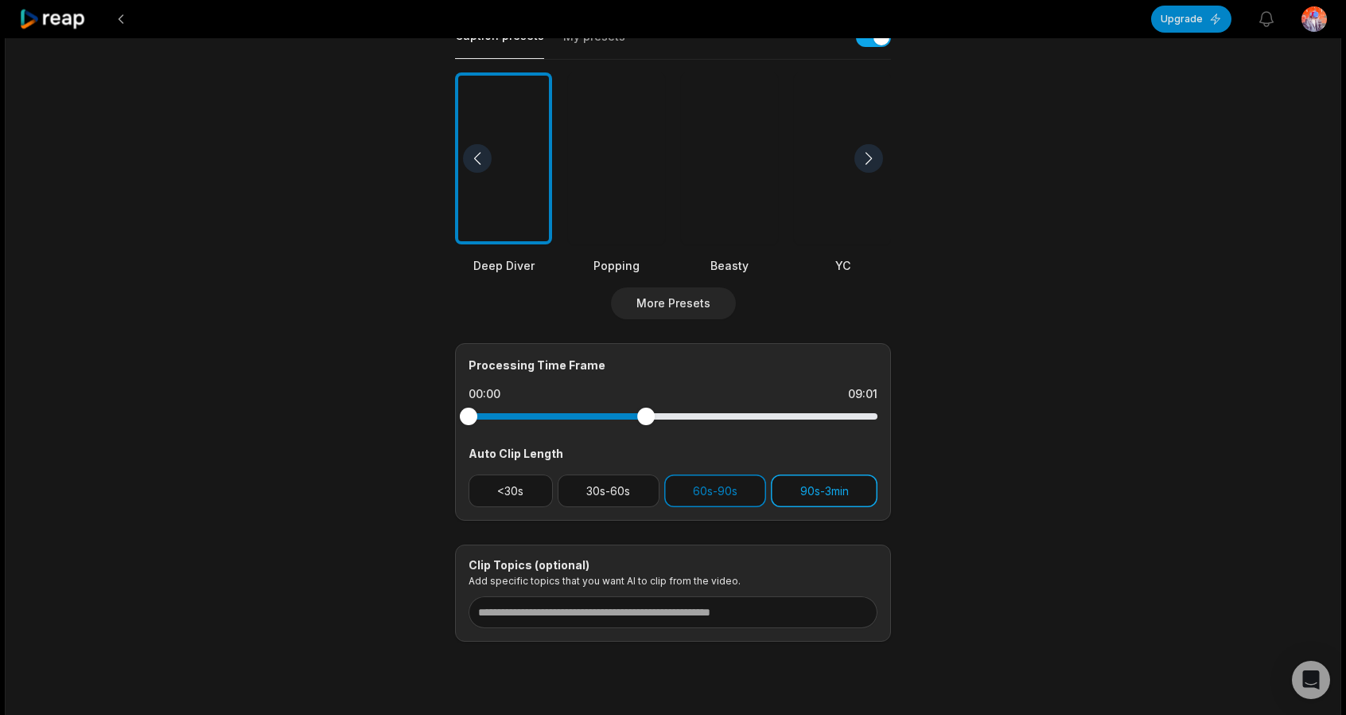
click at [814, 490] on button "90s-3min" at bounding box center [824, 490] width 107 height 33
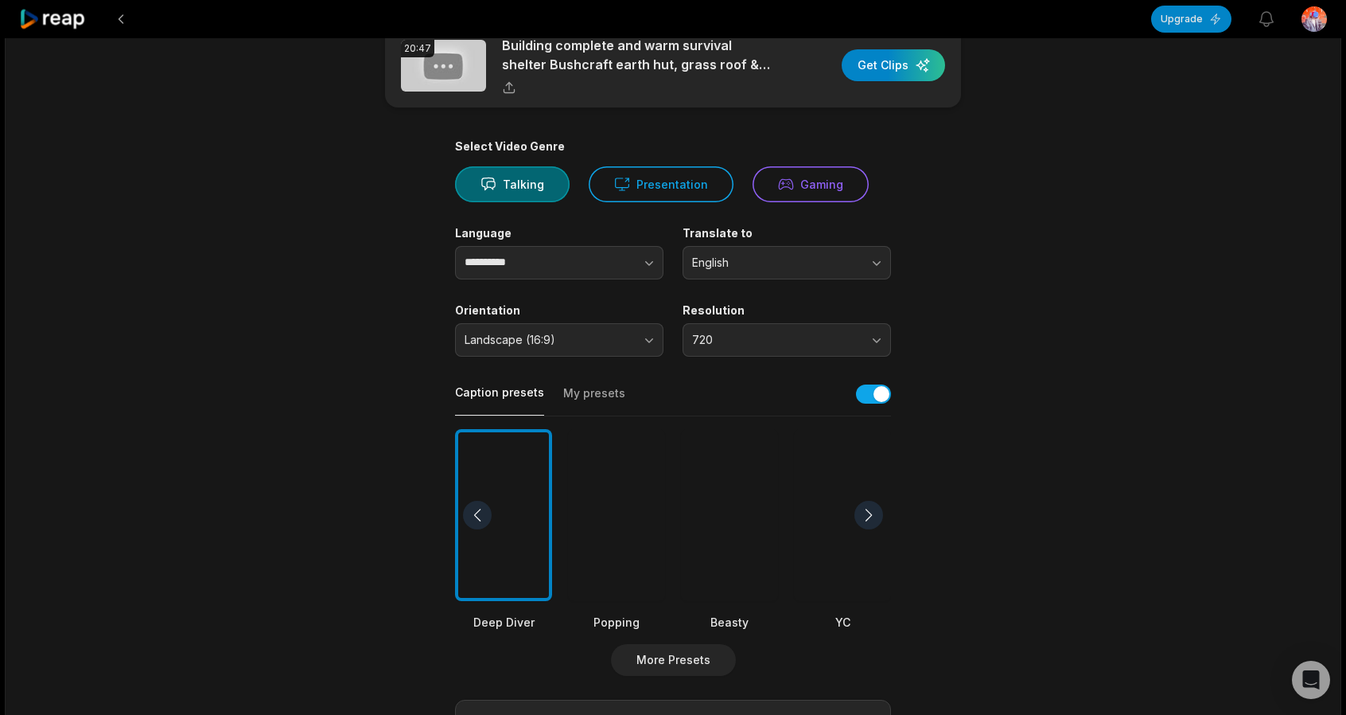
scroll to position [0, 0]
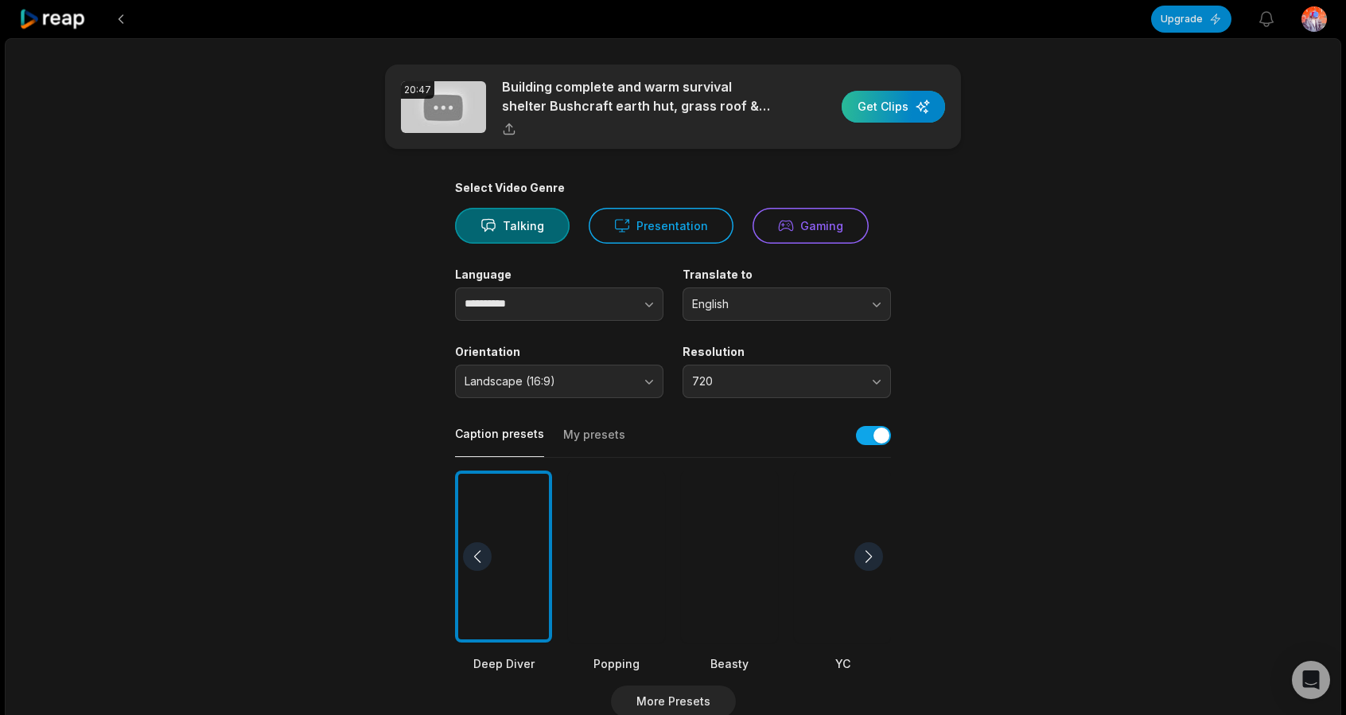
click at [902, 107] on div "button" at bounding box center [893, 107] width 103 height 32
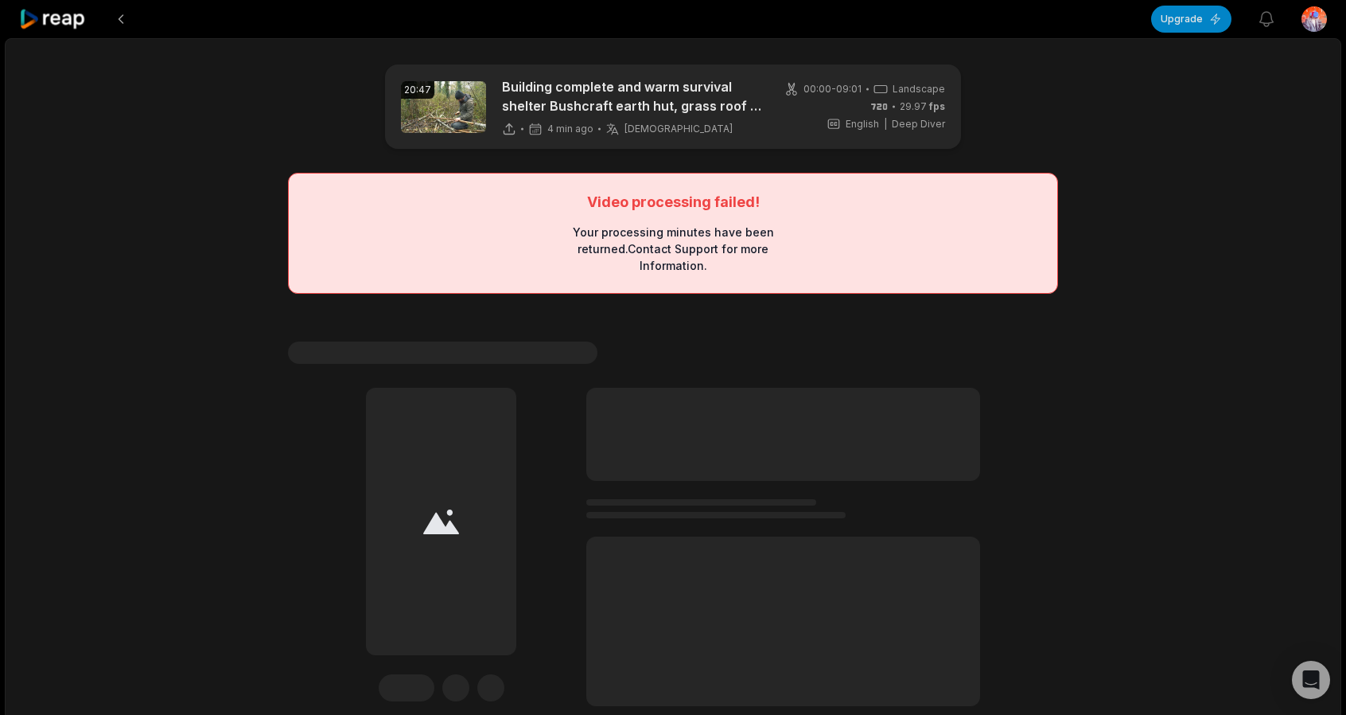
drag, startPoint x: 939, startPoint y: 185, endPoint x: 874, endPoint y: 176, distance: 65.0
click at [939, 185] on div "Video processing failed! Your processing minutes have been returned. Contact Su…" at bounding box center [673, 233] width 770 height 121
click at [125, 23] on button at bounding box center [121, 19] width 29 height 29
